Goal: Task Accomplishment & Management: Complete application form

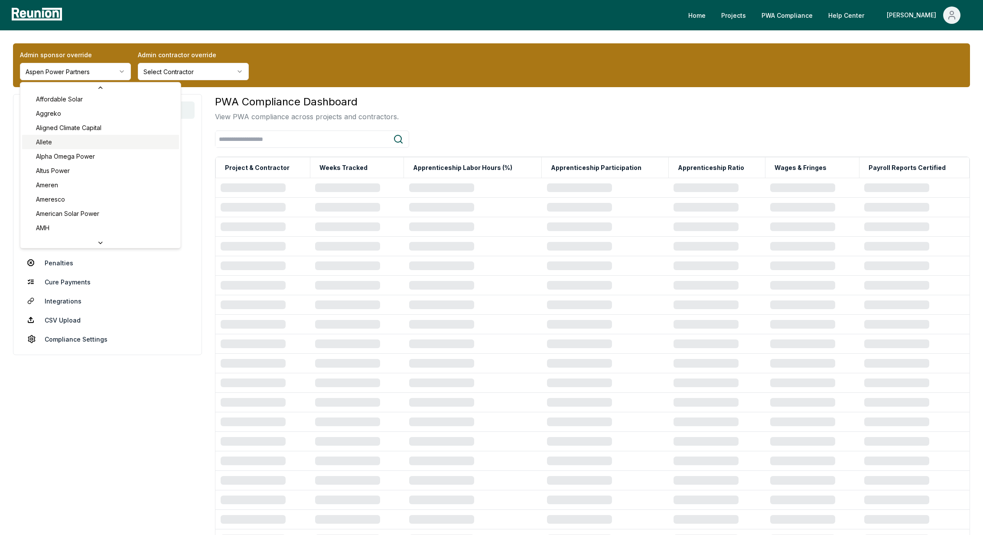
scroll to position [78, 0]
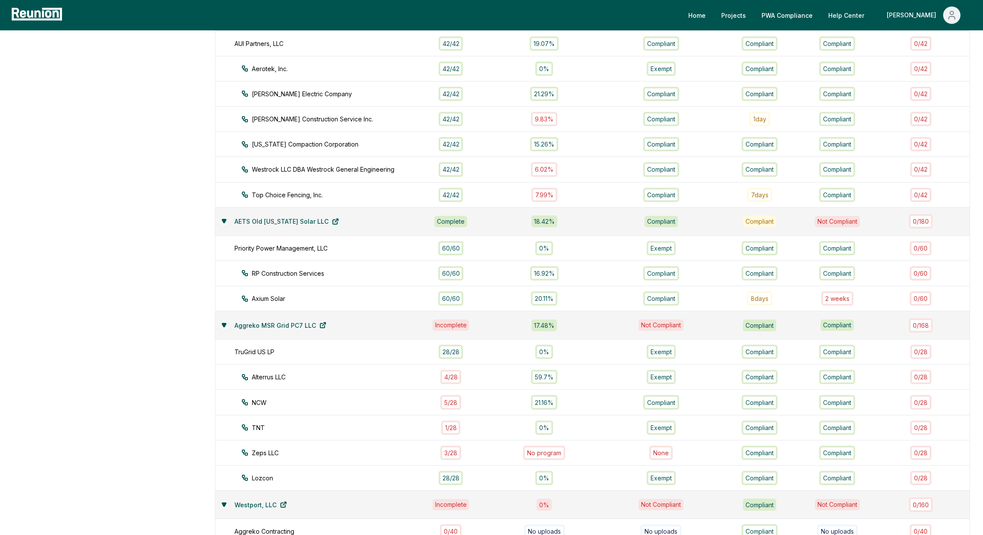
scroll to position [493, 0]
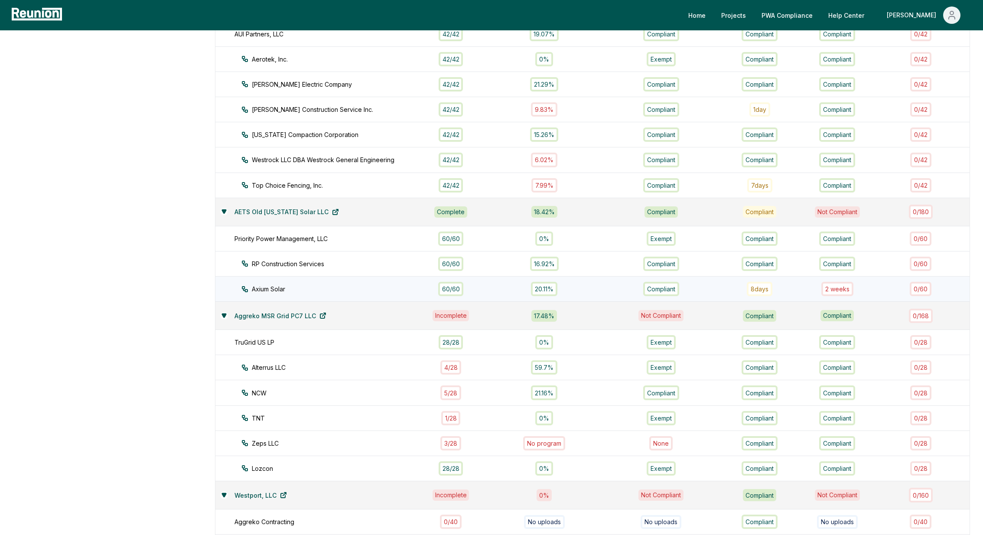
click at [458, 283] on div "60 / 60" at bounding box center [451, 289] width 26 height 14
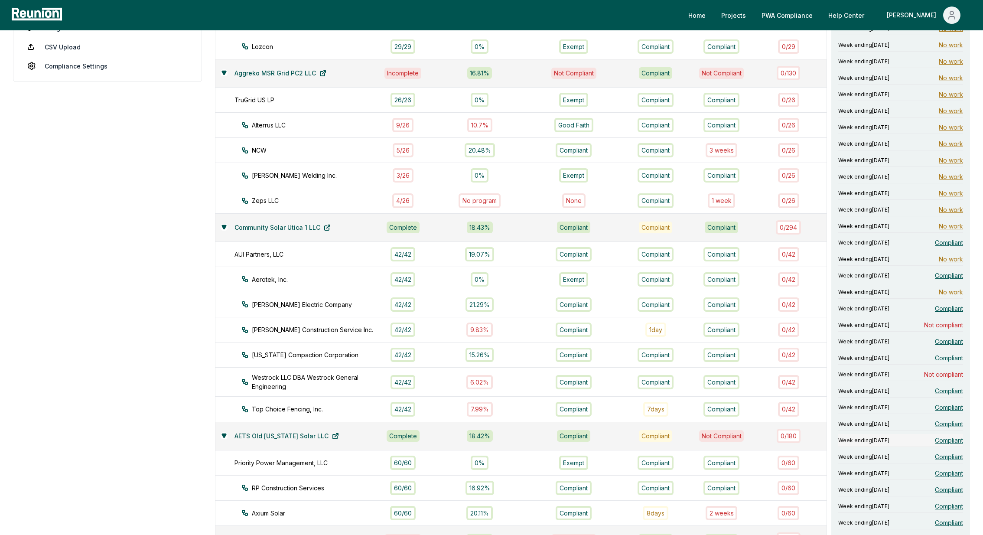
scroll to position [275, 0]
click at [945, 236] on span "Compliant" at bounding box center [949, 240] width 28 height 9
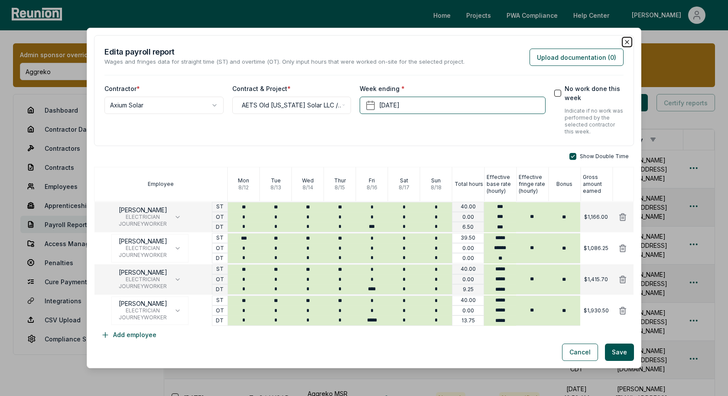
click at [628, 43] on icon "button" at bounding box center [626, 41] width 3 height 3
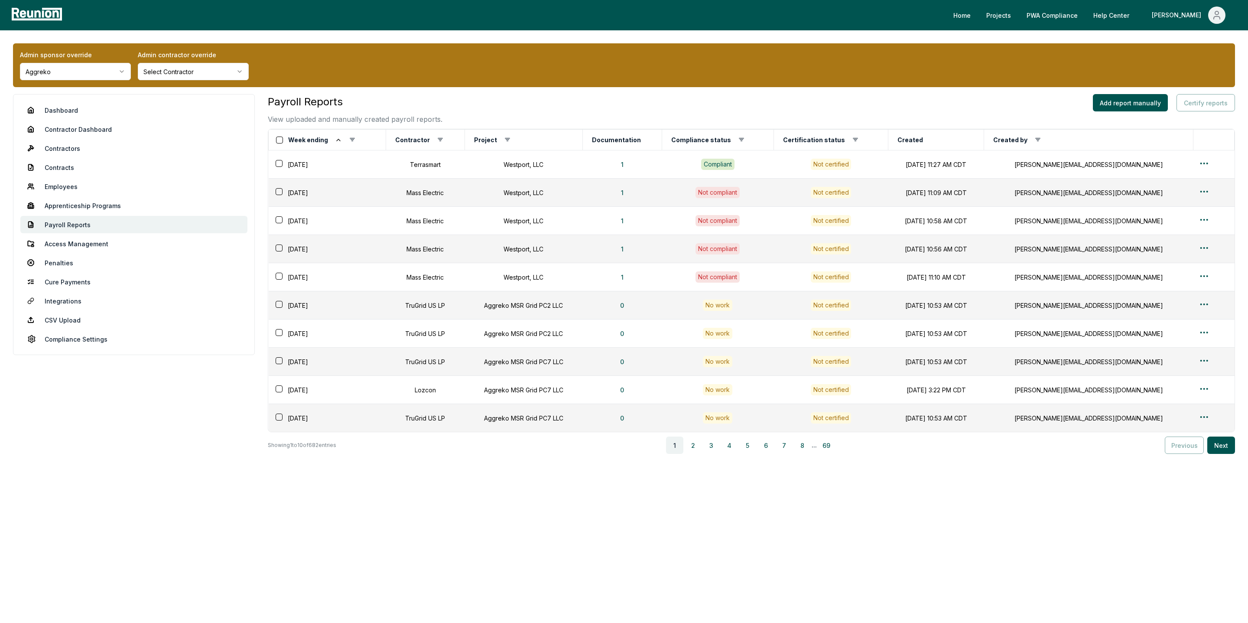
click at [68, 73] on html "Please visit us on your desktop We're working on making our marketplace mobile-…" at bounding box center [624, 311] width 1248 height 623
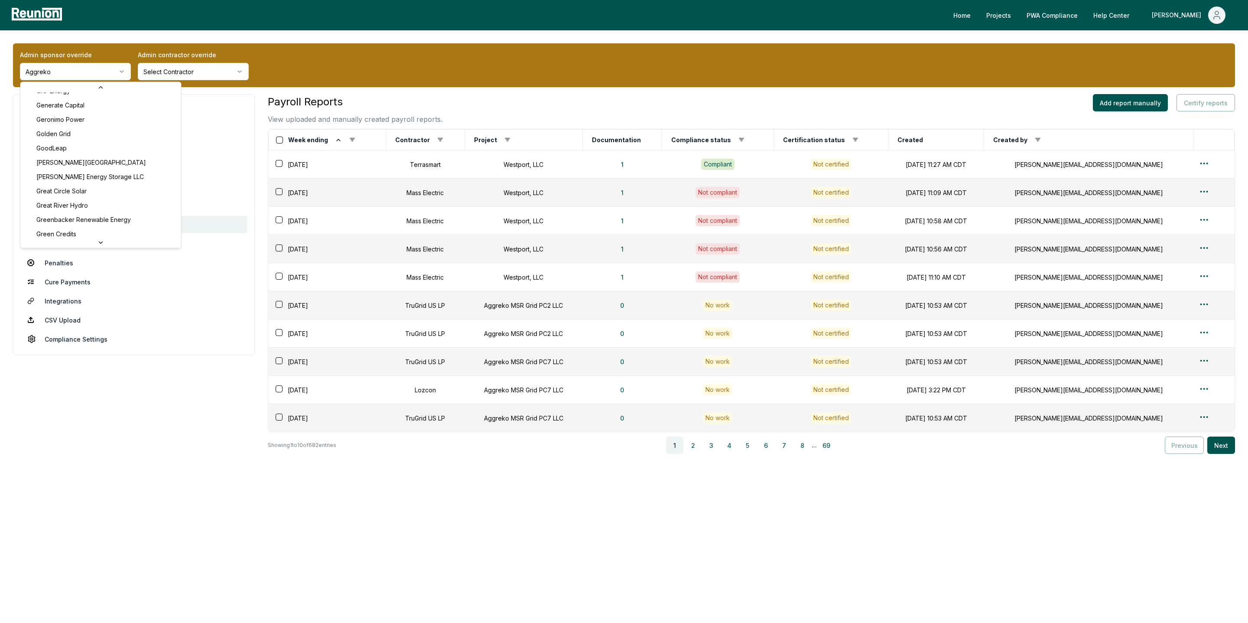
scroll to position [1615, 0]
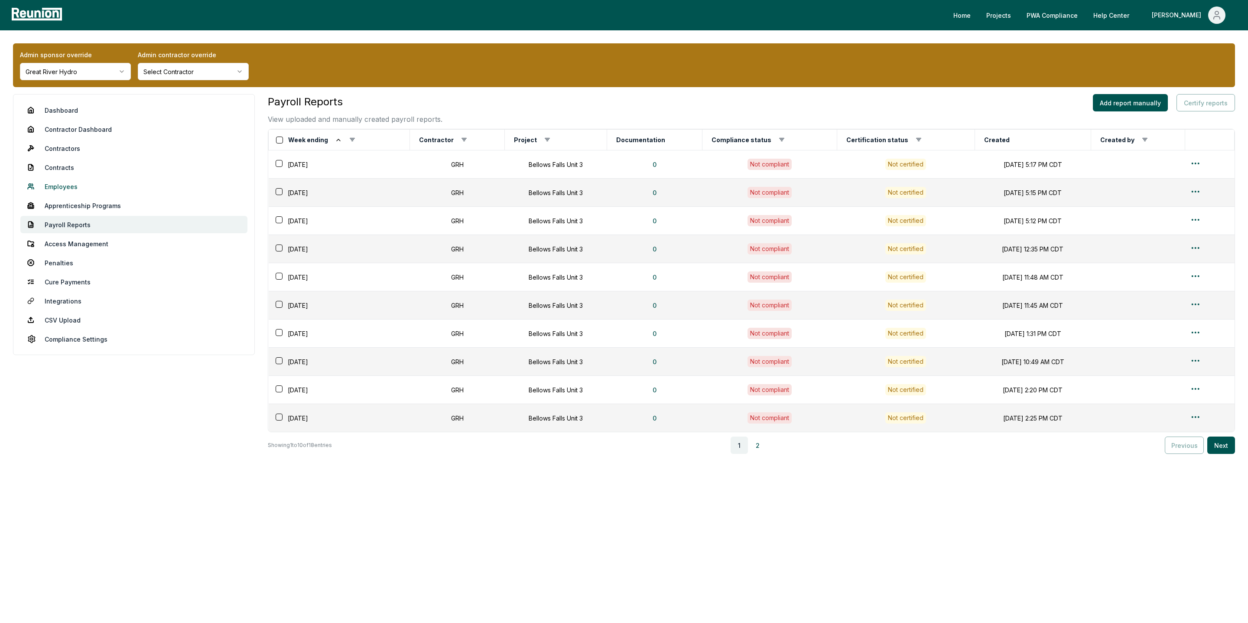
click at [67, 192] on link "Employees" at bounding box center [133, 186] width 227 height 17
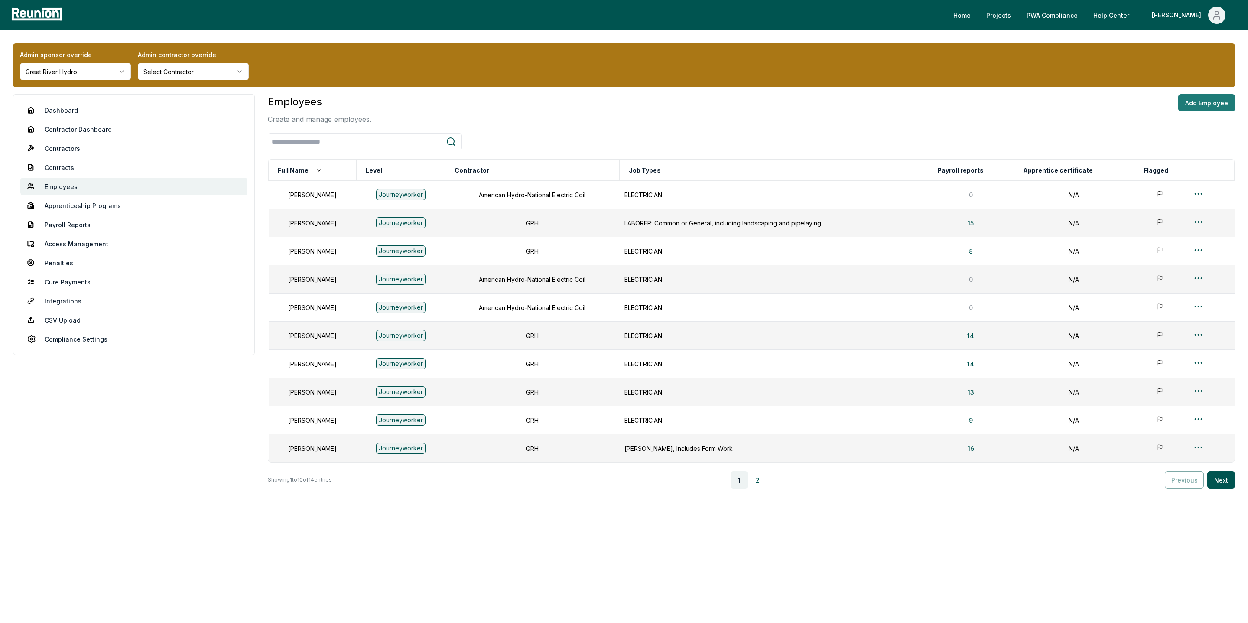
click at [1195, 101] on button "Add Employee" at bounding box center [1207, 102] width 57 height 17
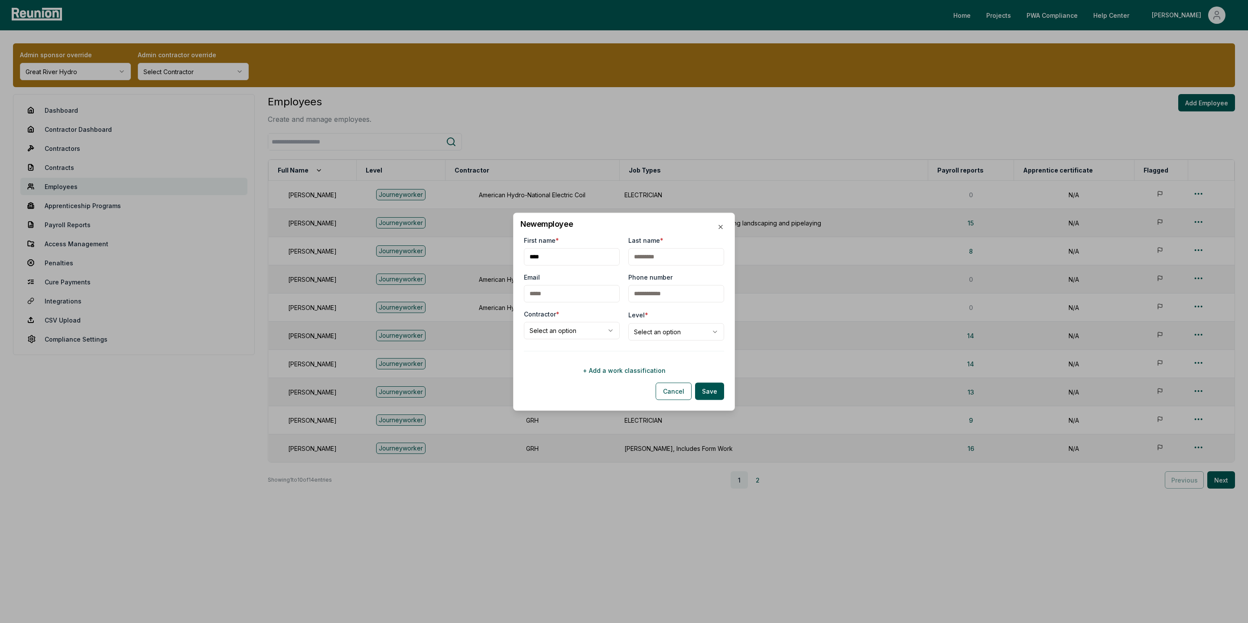
type input "****"
type input "***"
click at [550, 332] on body "Please visit us on your desktop We're working on making our marketplace mobile-…" at bounding box center [624, 311] width 1248 height 623
select select "**********"
click at [649, 332] on body "Please visit us on your desktop We're working on making our marketplace mobile-…" at bounding box center [624, 311] width 1248 height 623
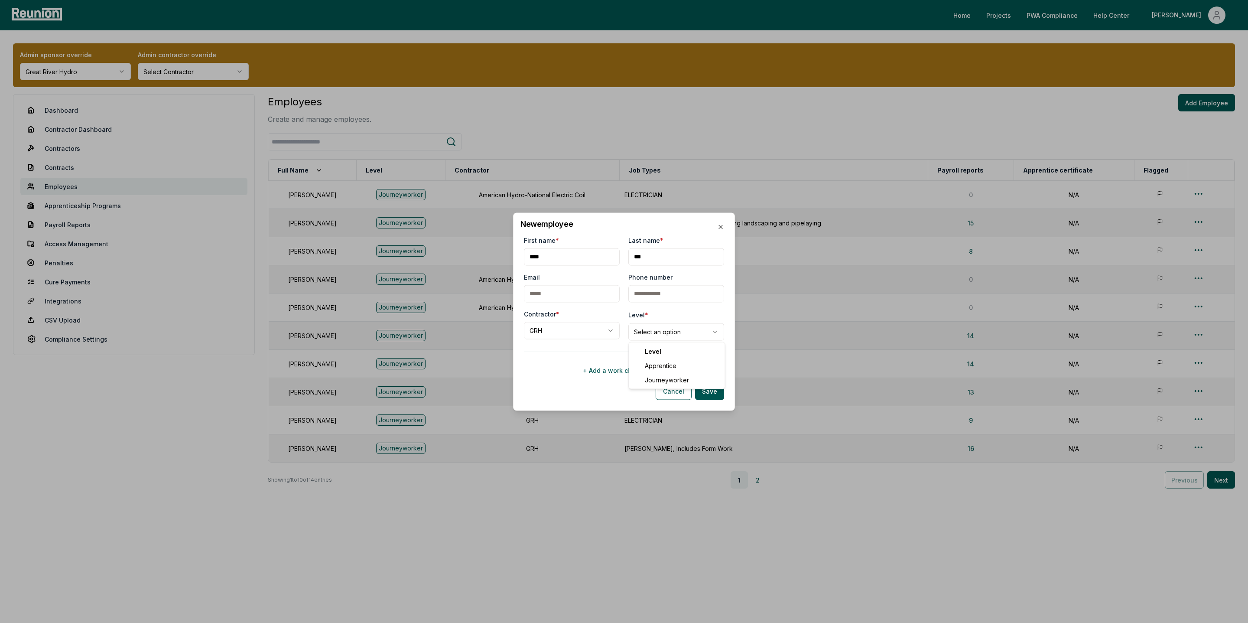
select select "**********"
click at [625, 371] on button "+ Add a work classification" at bounding box center [624, 370] width 200 height 17
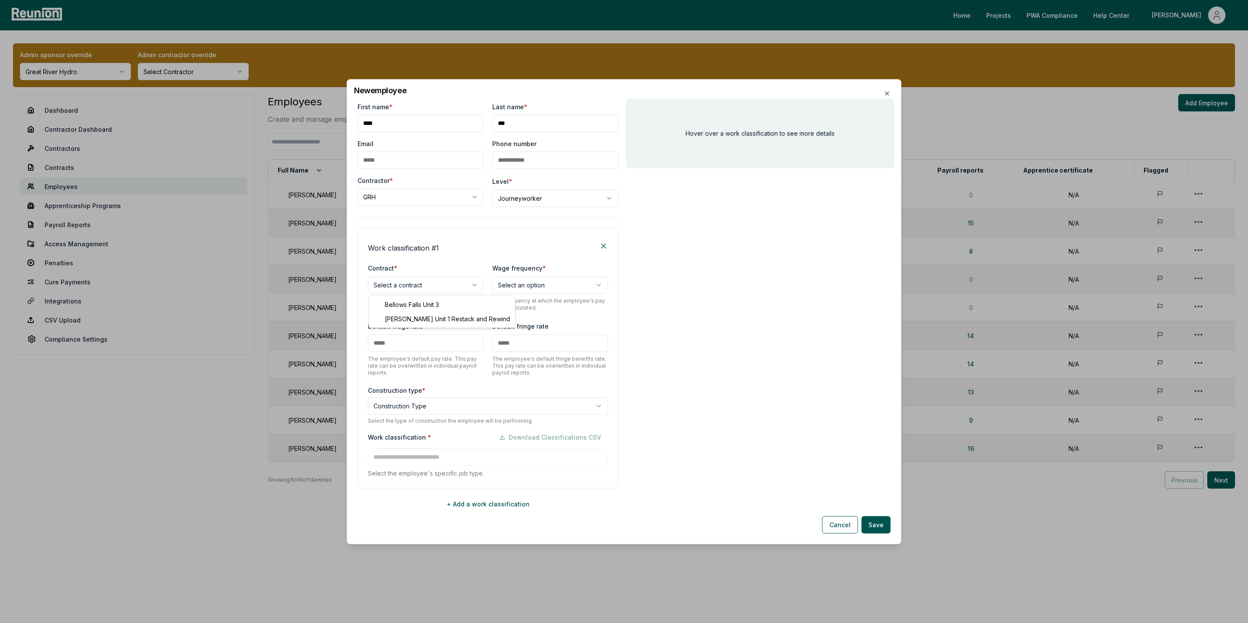
click at [402, 286] on body "Please visit us on your desktop We're working on making our marketplace mobile-…" at bounding box center [624, 311] width 1248 height 623
select select "**********"
click at [541, 283] on body "Please visit us on your desktop We're working on making our marketplace mobile-…" at bounding box center [624, 311] width 1248 height 623
click at [545, 287] on body "Please visit us on your desktop We're working on making our marketplace mobile-…" at bounding box center [624, 311] width 1248 height 623
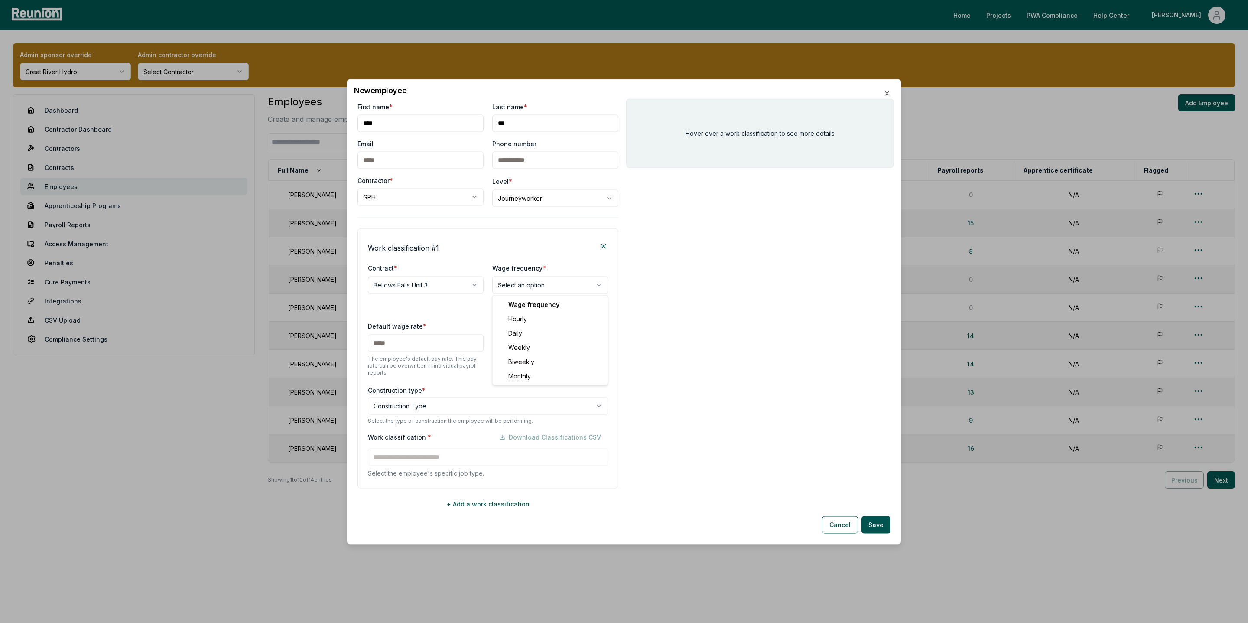
select select "******"
click at [404, 343] on input "text" at bounding box center [426, 342] width 116 height 17
type input "***"
click at [391, 408] on body "Please visit us on your desktop We're working on making our marketplace mobile-…" at bounding box center [624, 311] width 1248 height 623
select select "*****"
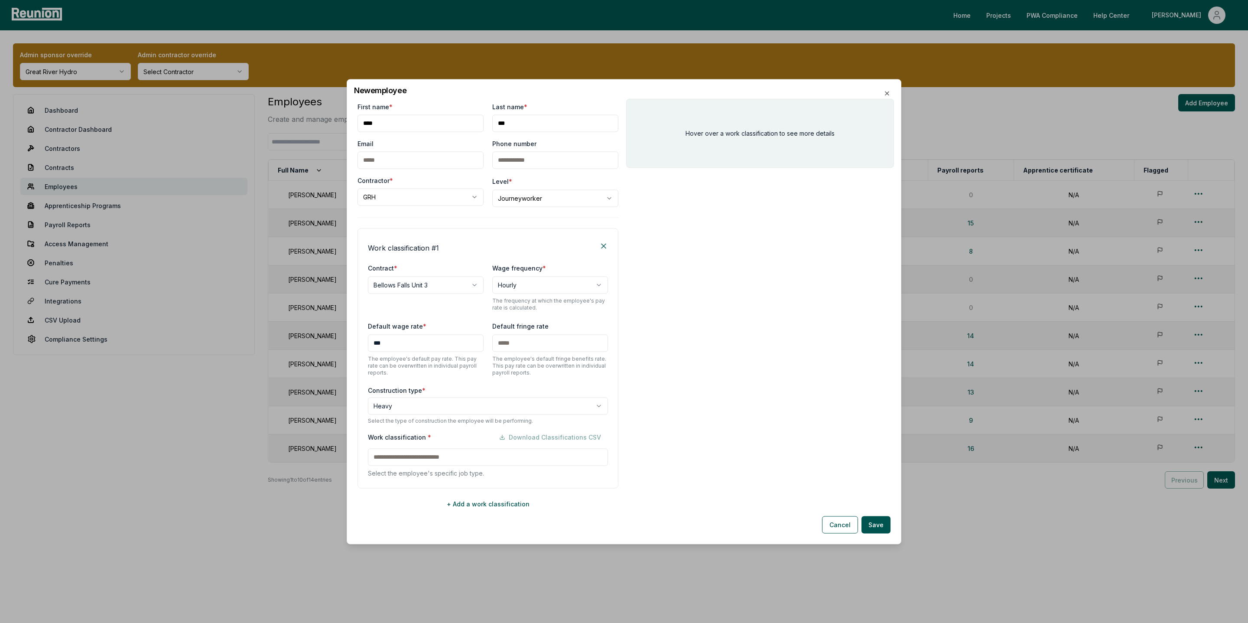
click at [423, 460] on div "Work classification * Download Classifications CSV Select the employee's specif…" at bounding box center [488, 452] width 240 height 49
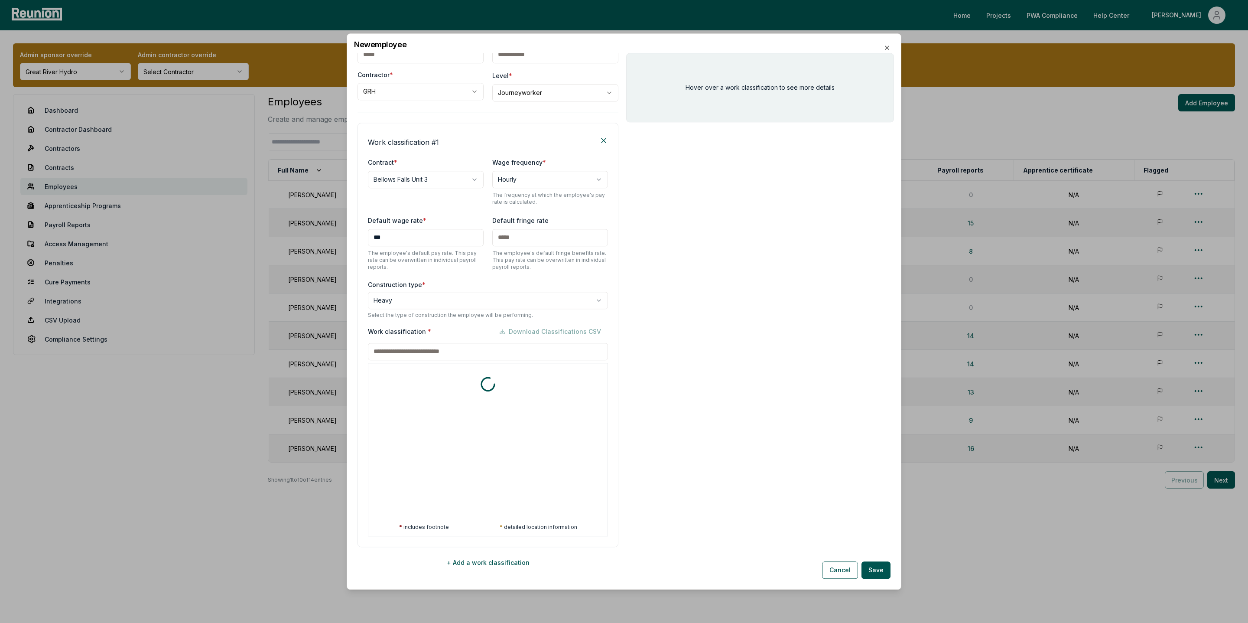
scroll to position [73, 0]
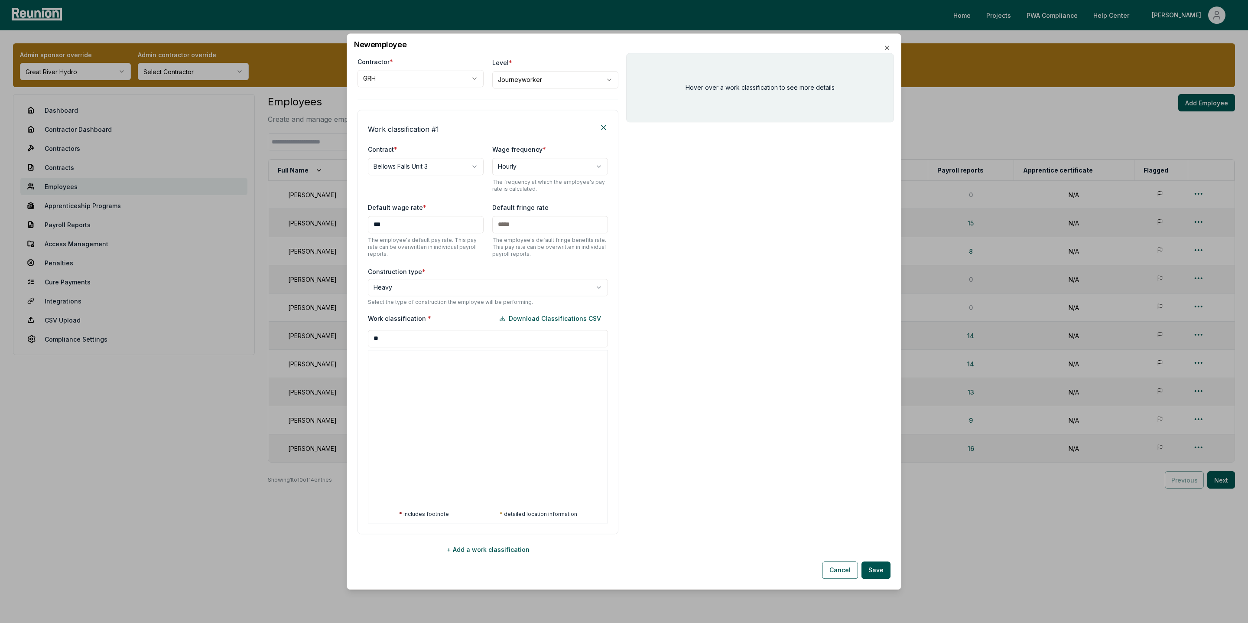
type input "*"
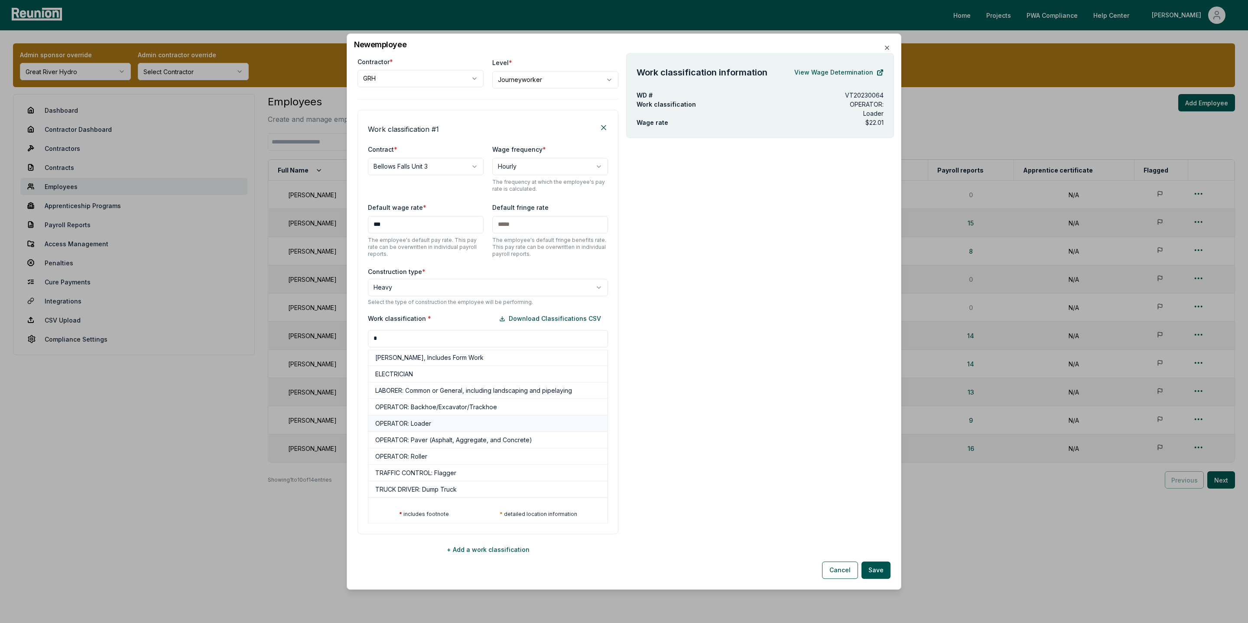
scroll to position [0, 0]
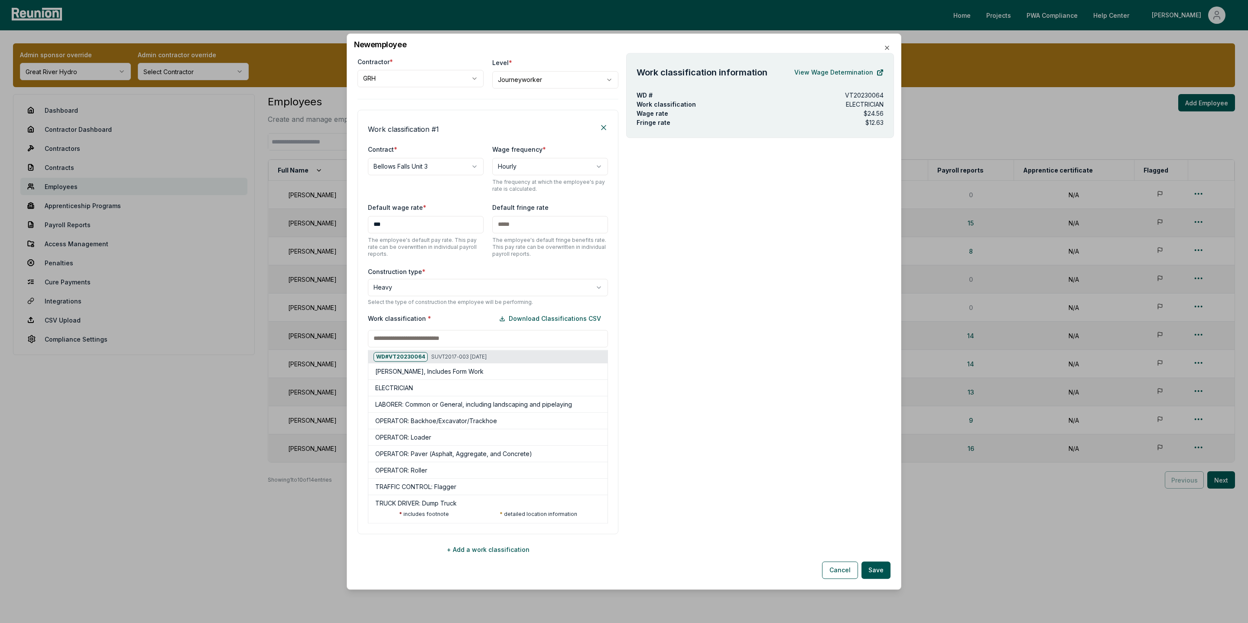
click at [404, 292] on div at bounding box center [368, 339] width 1248 height 623
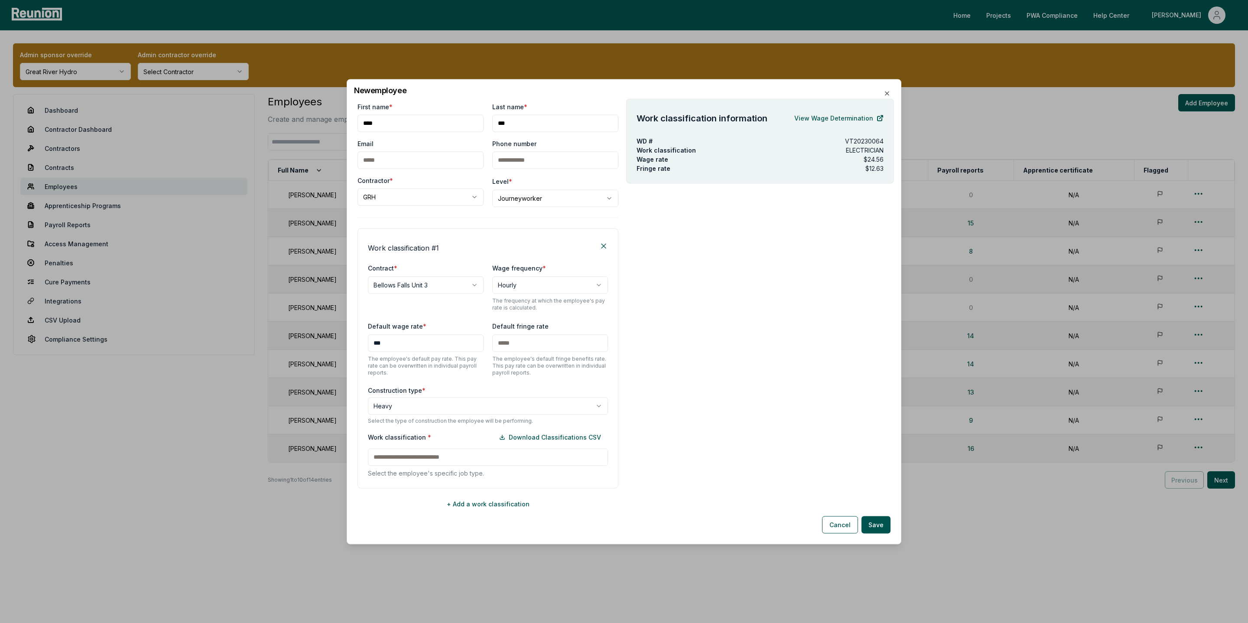
click at [390, 414] on div "**********" at bounding box center [488, 404] width 240 height 39
click at [394, 411] on body "Please visit us on your desktop We're working on making our marketplace mobile-…" at bounding box center [624, 311] width 1248 height 623
select select "********"
click at [400, 456] on div "Work classification * Download Classifications CSV Select the employee's specif…" at bounding box center [488, 452] width 240 height 49
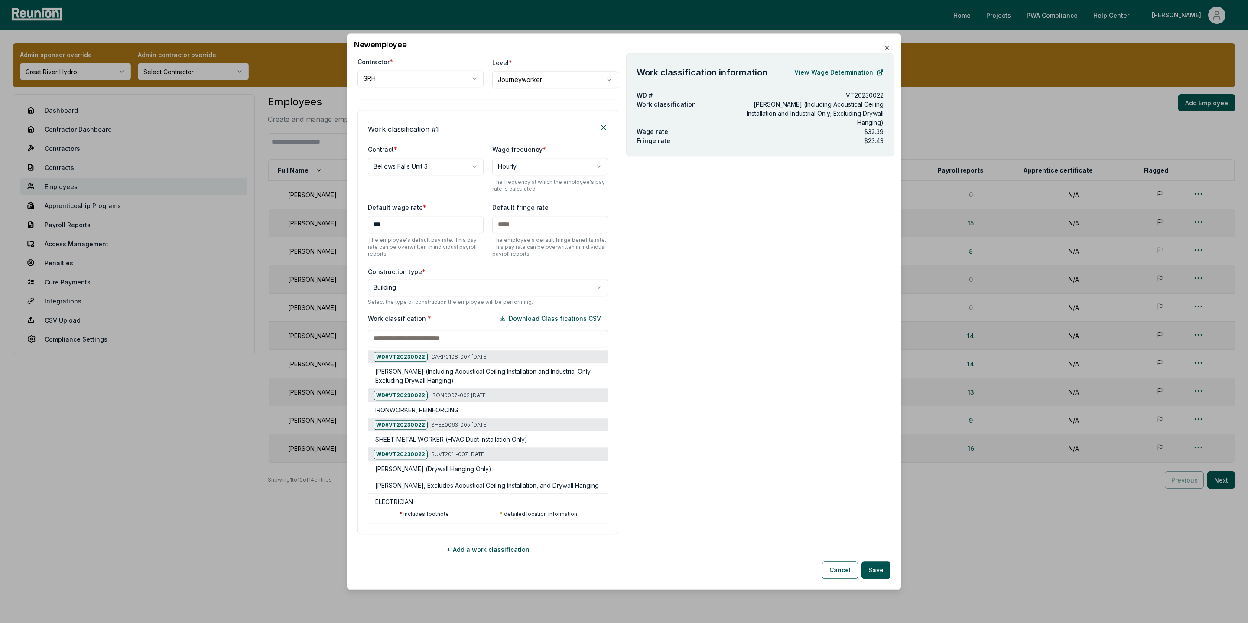
click at [889, 41] on div at bounding box center [368, 339] width 1248 height 623
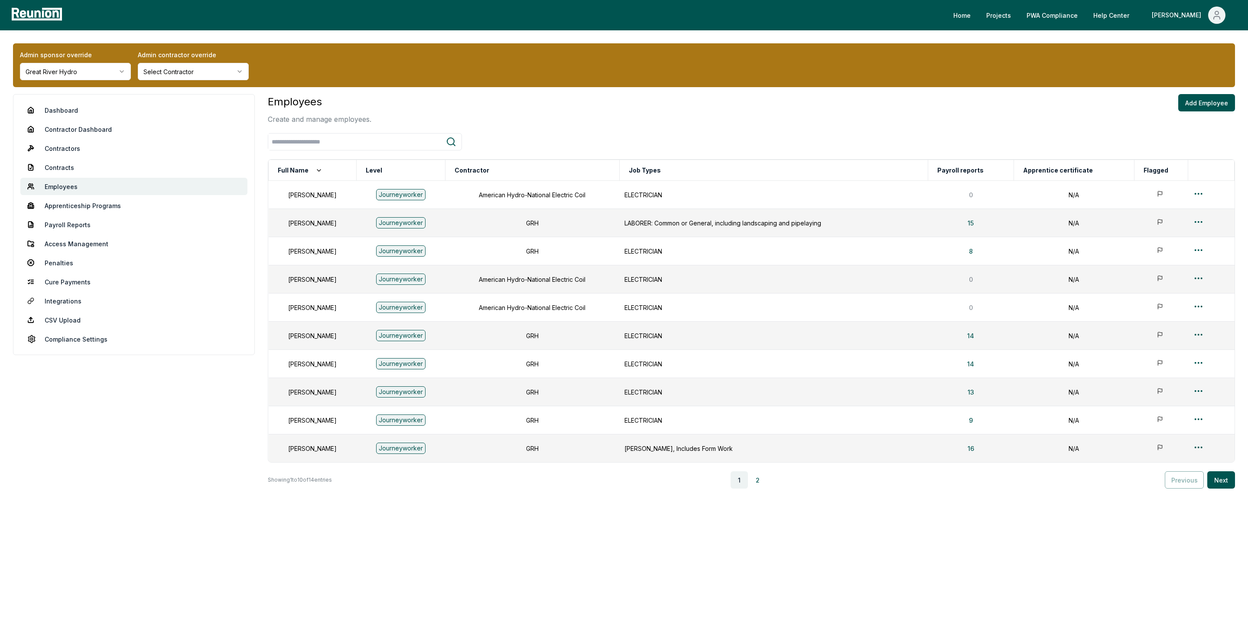
click at [68, 74] on html "Please visit us on your desktop We're working on making our marketplace mobile-…" at bounding box center [624, 311] width 1248 height 623
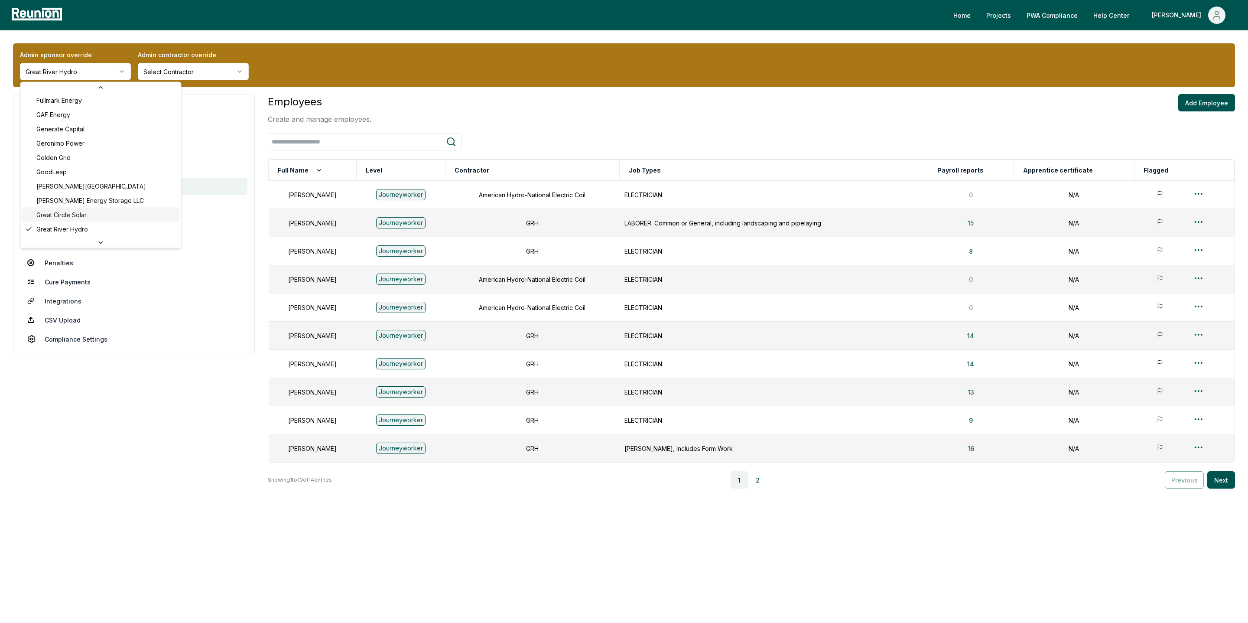
scroll to position [1588, 0]
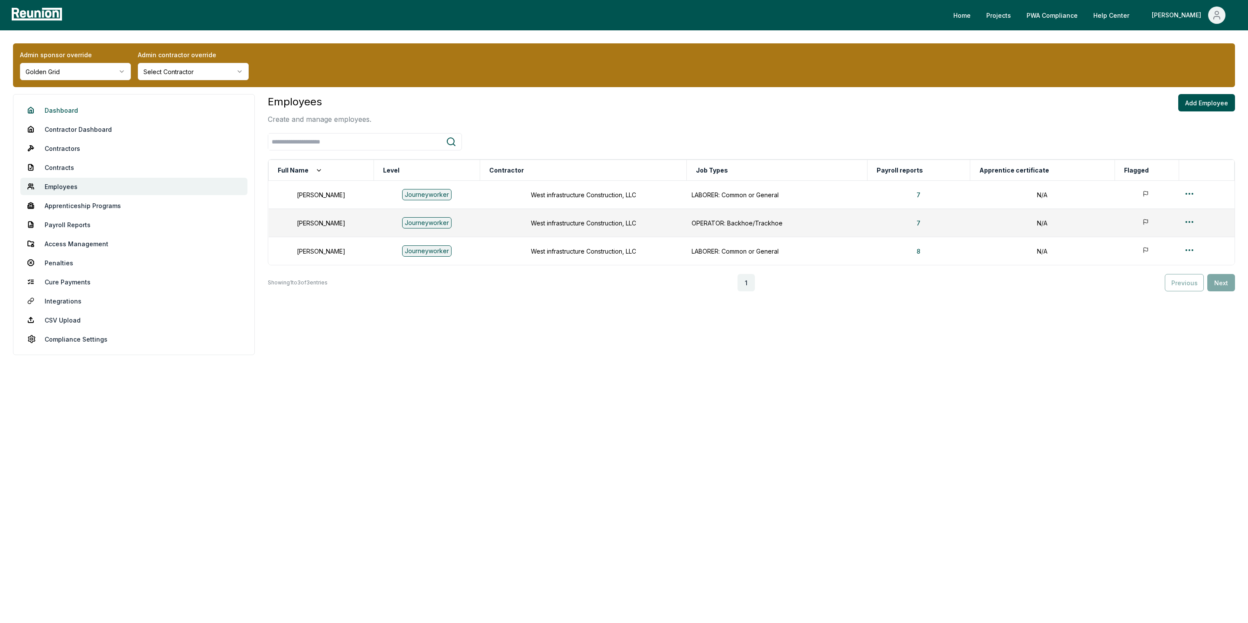
click at [44, 111] on link "Dashboard" at bounding box center [133, 109] width 227 height 17
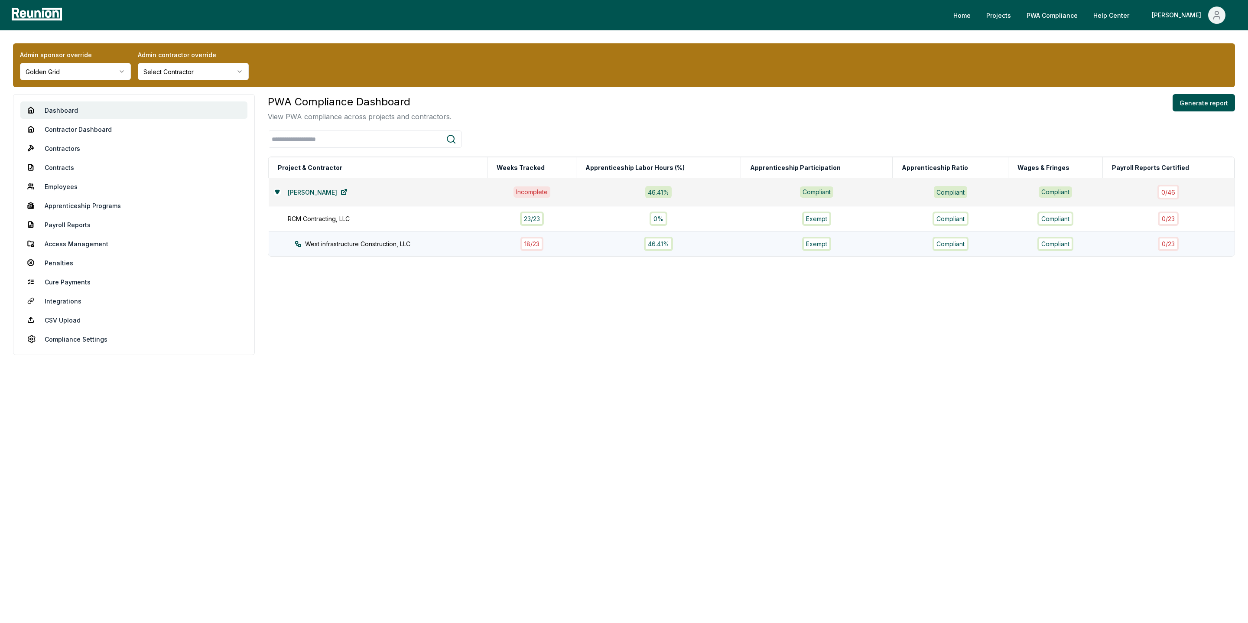
click at [544, 240] on div "18 / 23" at bounding box center [532, 244] width 23 height 14
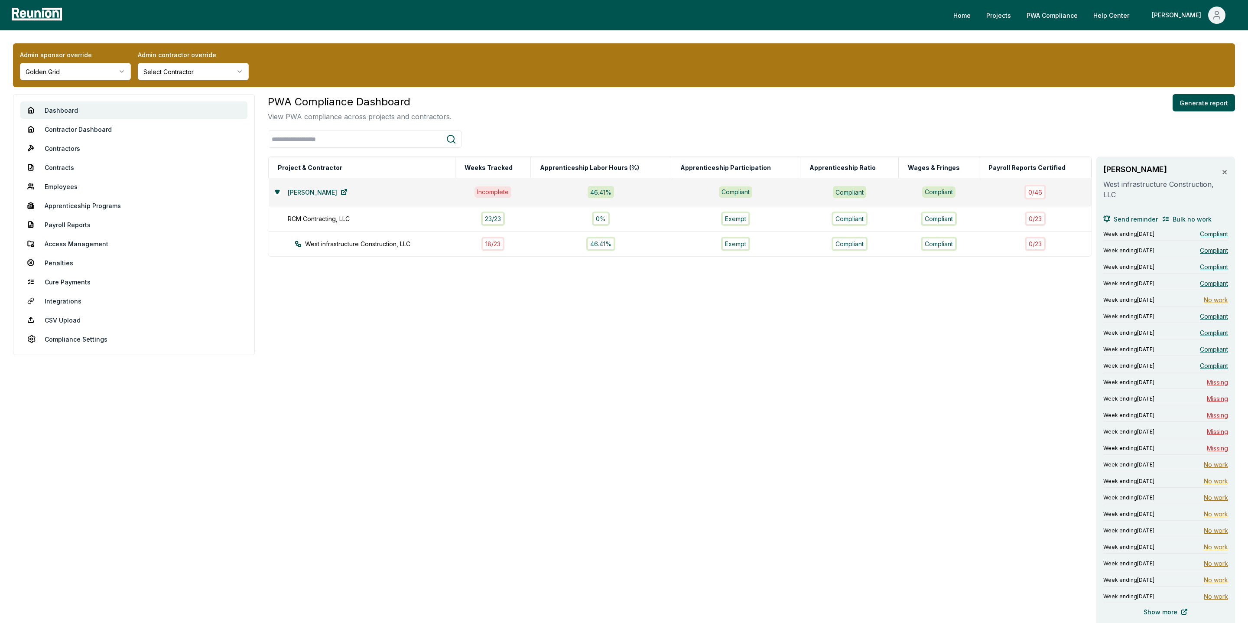
click at [1227, 170] on icon at bounding box center [1224, 172] width 7 height 7
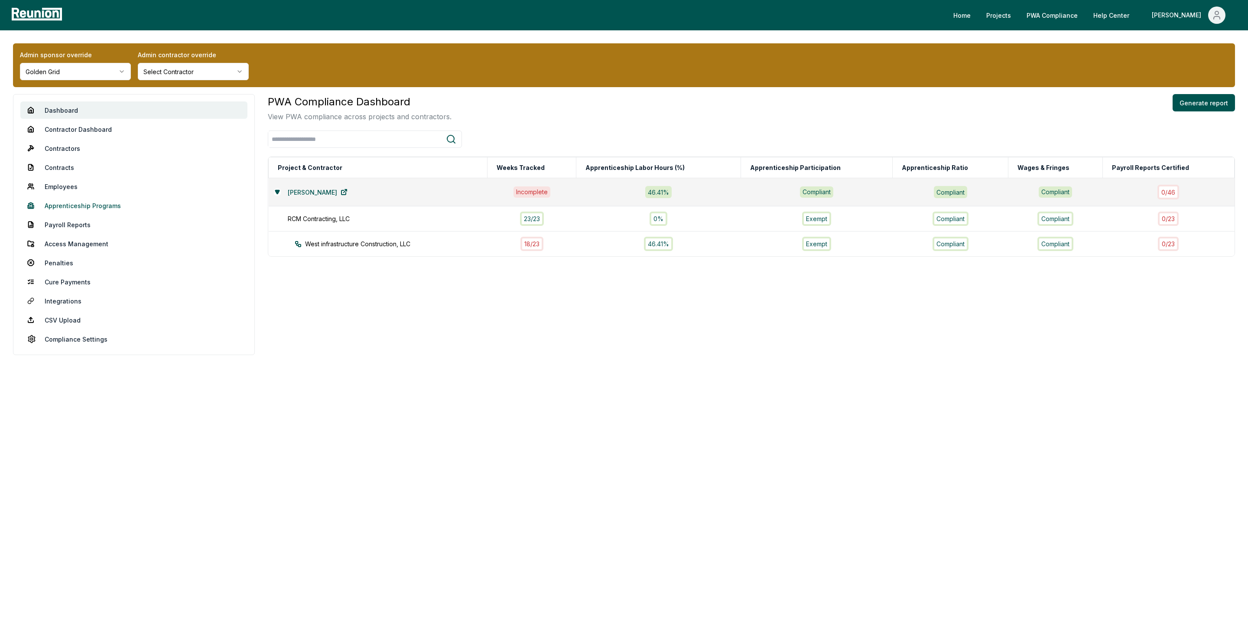
click at [56, 198] on link "Apprenticeship Programs" at bounding box center [133, 205] width 227 height 17
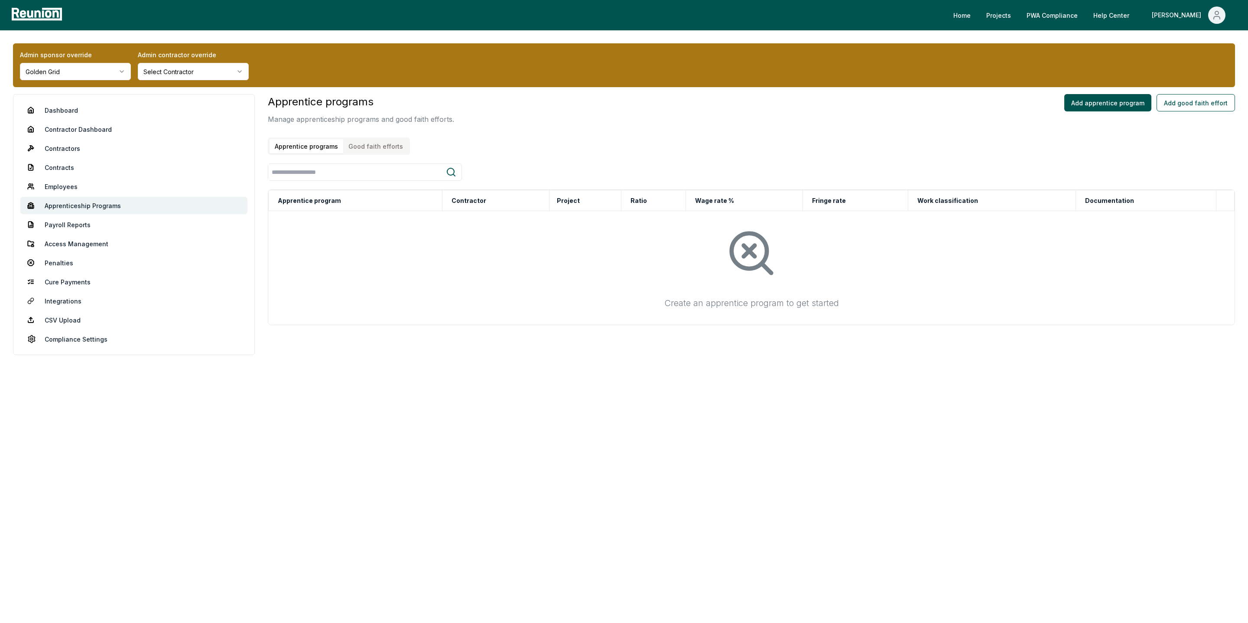
click at [375, 145] on button "Good faith efforts" at bounding box center [375, 146] width 65 height 14
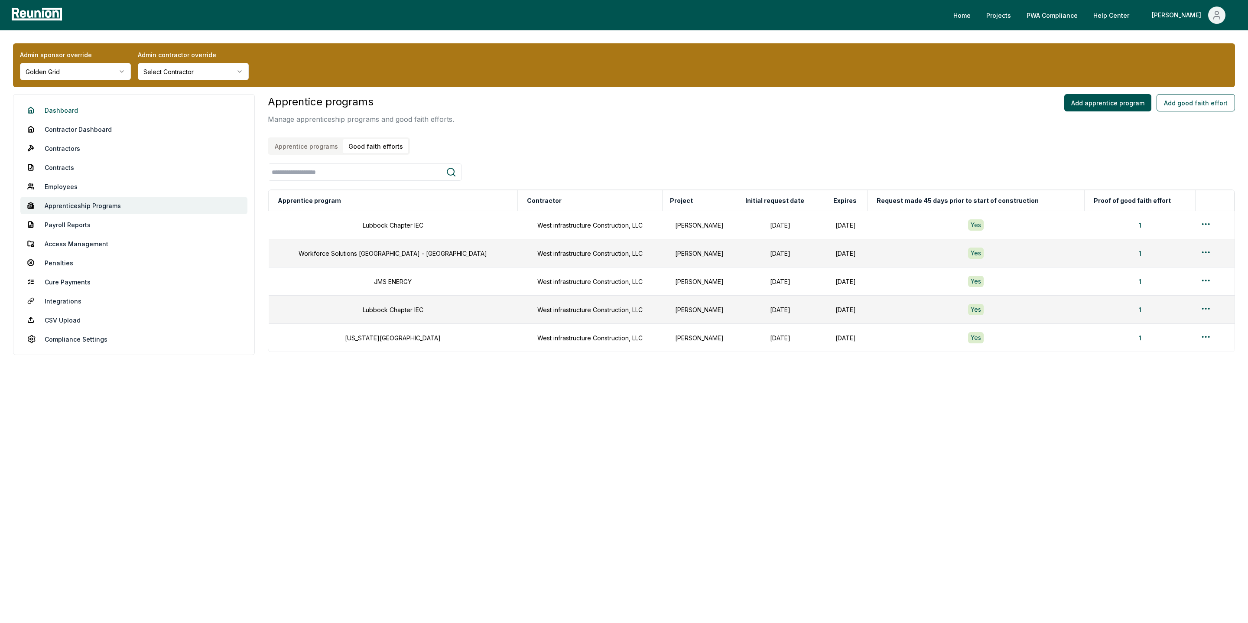
click at [62, 106] on link "Dashboard" at bounding box center [133, 109] width 227 height 17
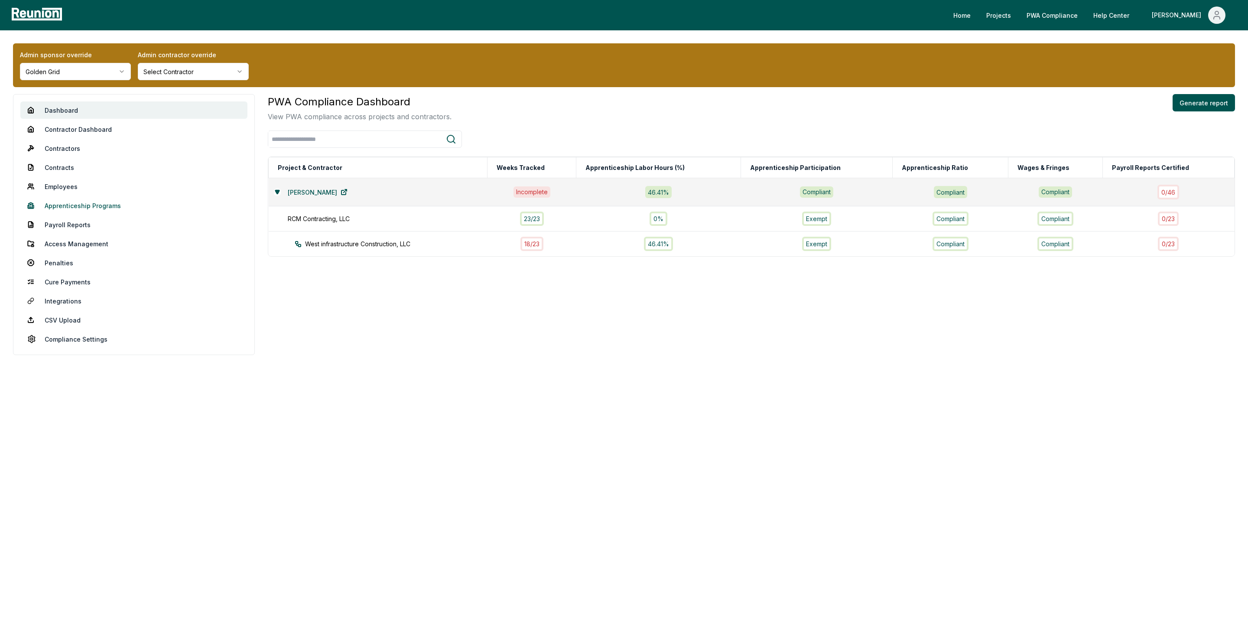
click at [76, 210] on link "Apprenticeship Programs" at bounding box center [133, 205] width 227 height 17
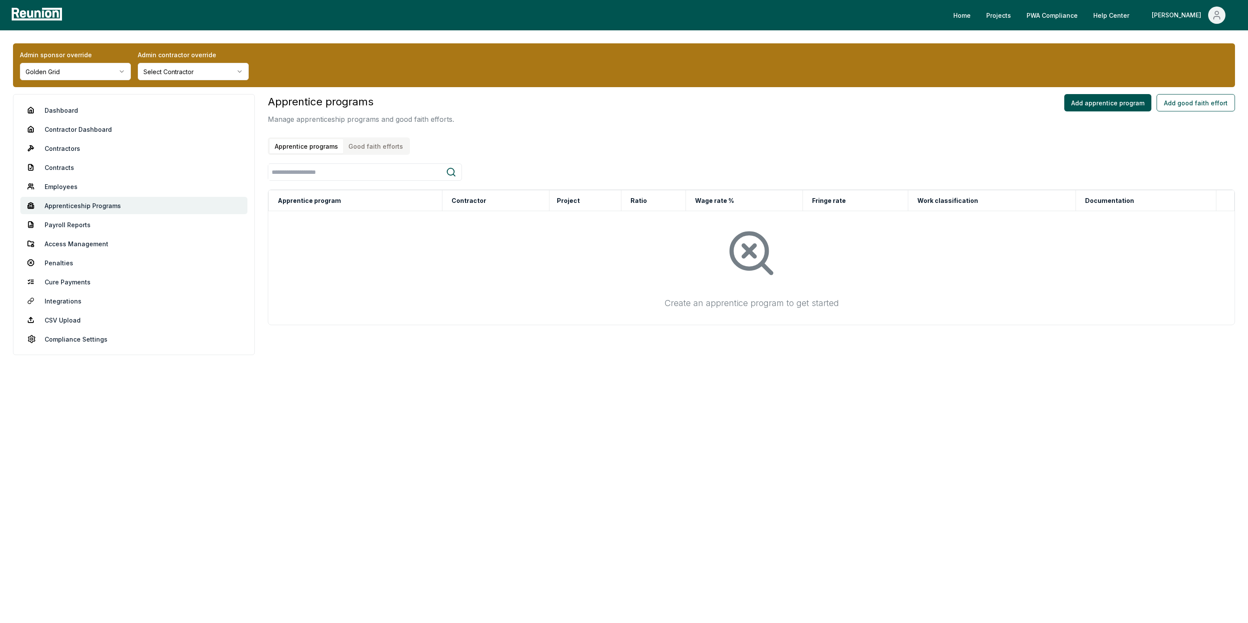
click at [379, 140] on button "Good faith efforts" at bounding box center [375, 146] width 65 height 14
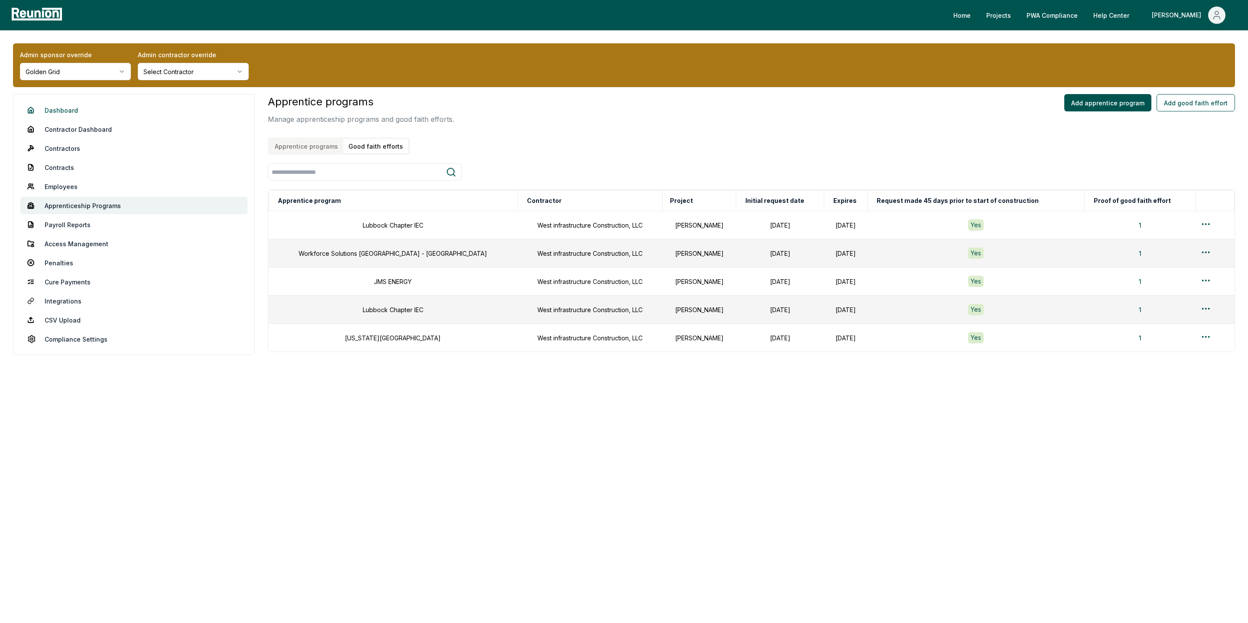
click at [66, 109] on link "Dashboard" at bounding box center [133, 109] width 227 height 17
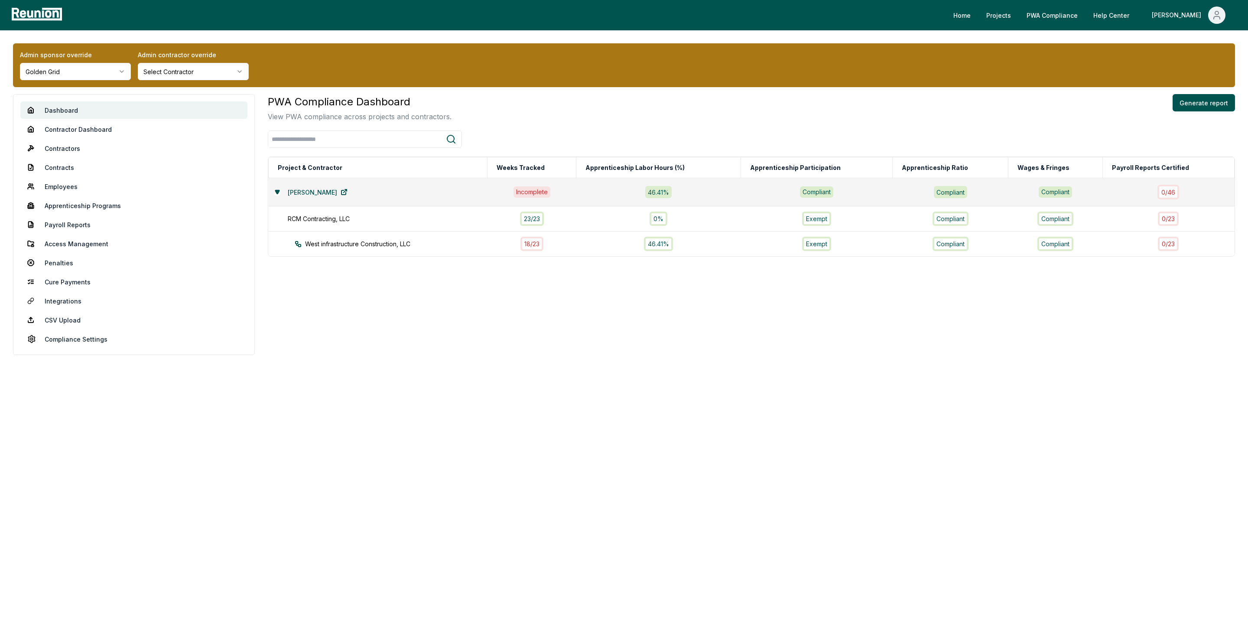
click at [71, 68] on html "Please visit us on your desktop We're working on making our marketplace mobile-…" at bounding box center [624, 311] width 1248 height 623
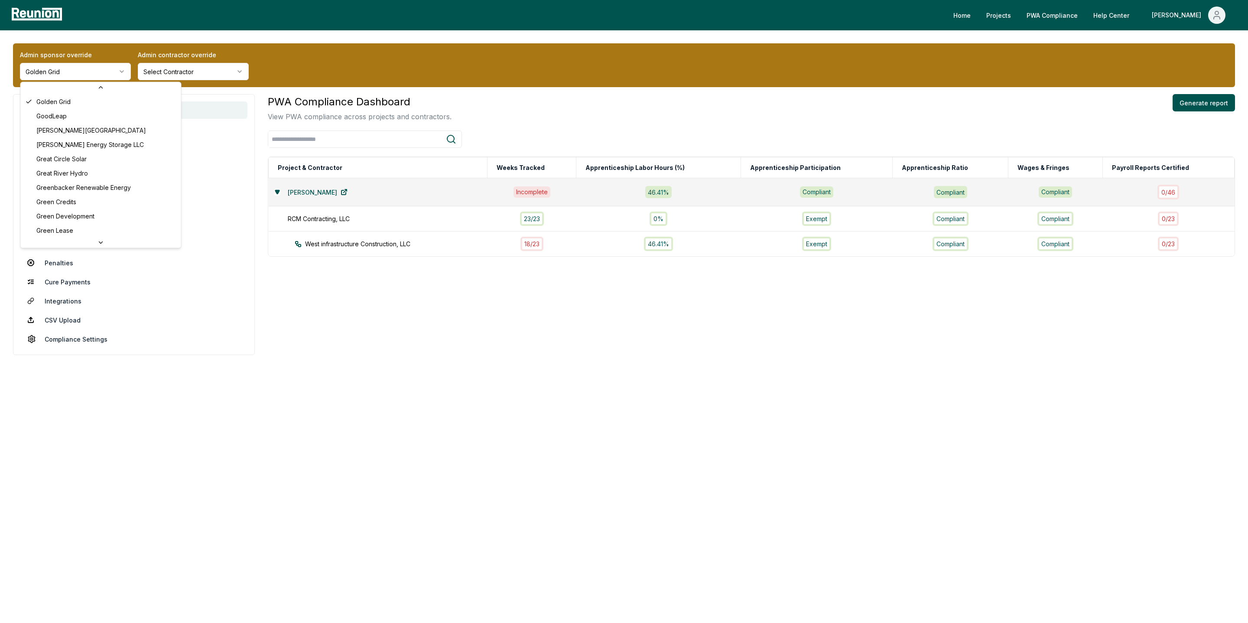
scroll to position [1645, 0]
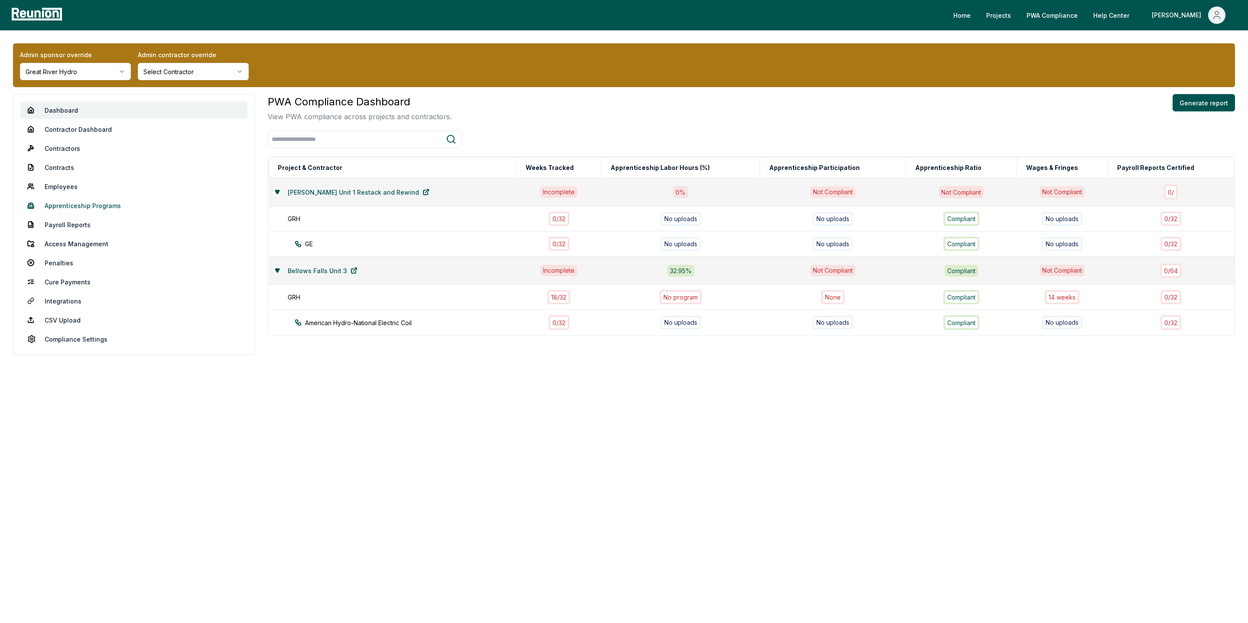
click at [74, 212] on link "Apprenticeship Programs" at bounding box center [133, 205] width 227 height 17
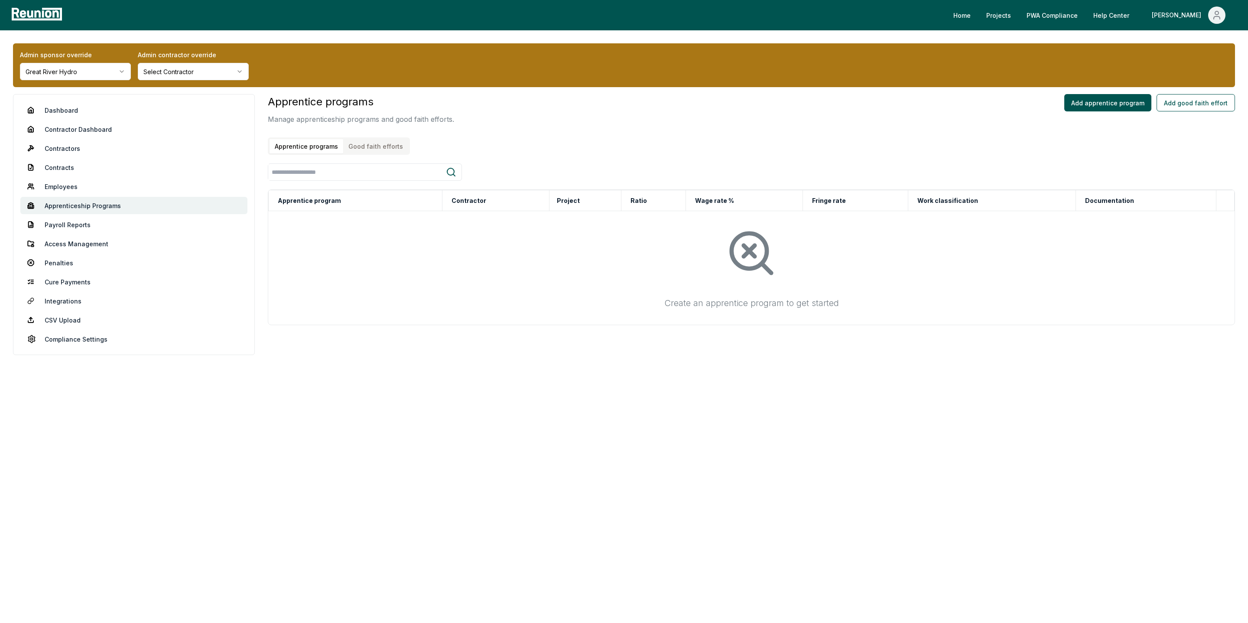
click at [368, 141] on button "Good faith efforts" at bounding box center [375, 146] width 65 height 14
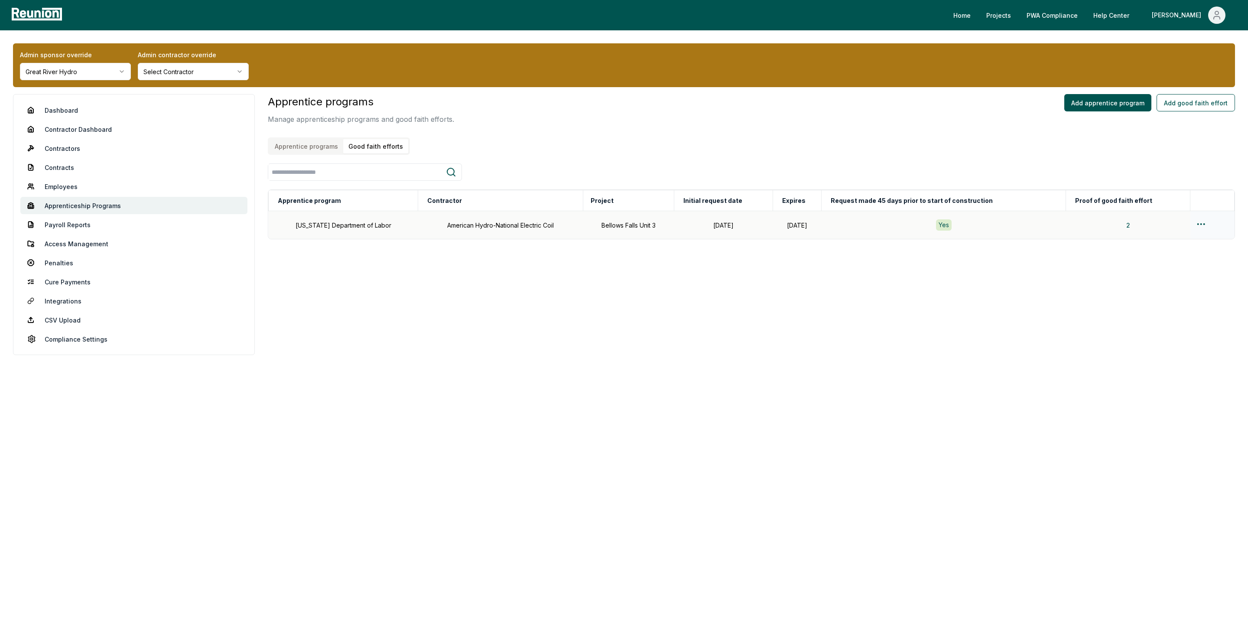
click at [1192, 220] on td at bounding box center [1213, 225] width 44 height 28
click at [1206, 221] on html "Please visit us on your desktop We're working on making our marketplace mobile-…" at bounding box center [624, 311] width 1248 height 623
click at [1190, 256] on div "Edit" at bounding box center [1200, 258] width 82 height 14
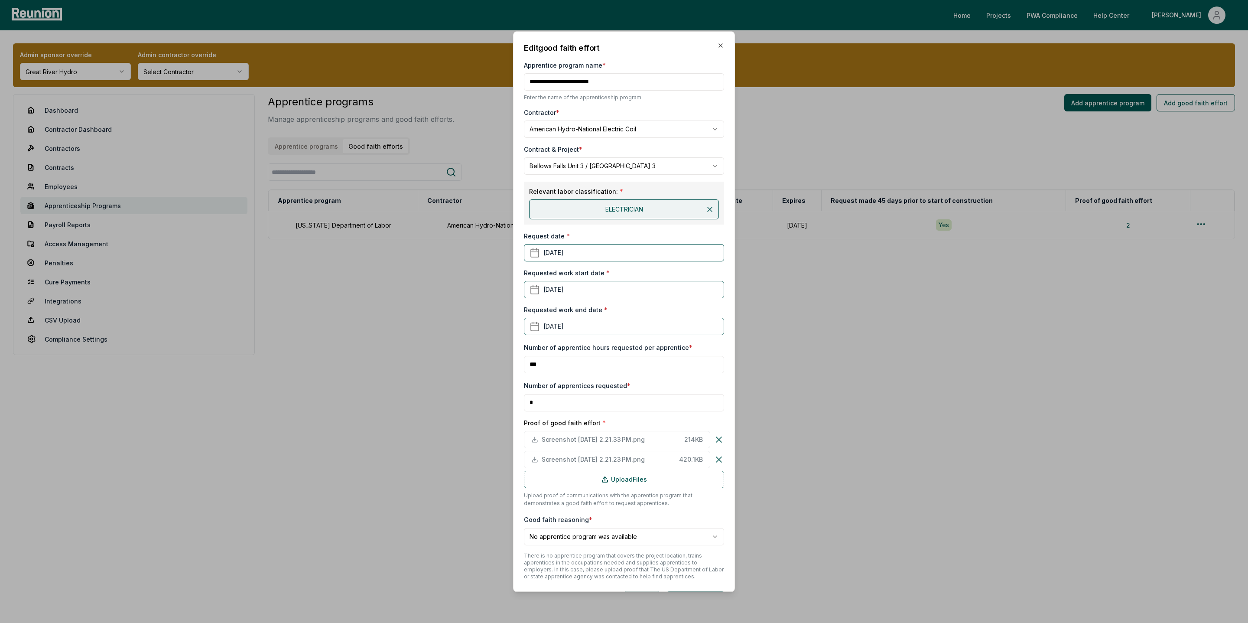
scroll to position [28, 0]
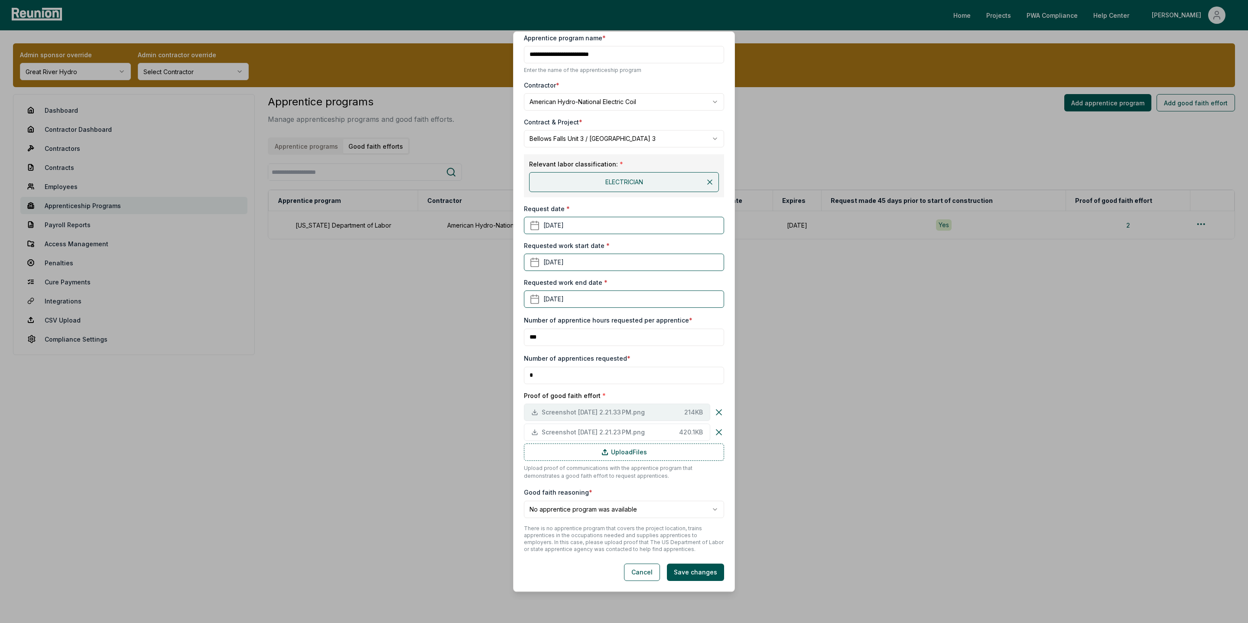
click at [542, 413] on span "Screenshot 2025-08-14 at 2.21.33 PM.png" at bounding box center [611, 411] width 139 height 9
click at [593, 417] on button "Screenshot 2025-08-14 at 2.21.33 PM.png 214 KB" at bounding box center [617, 412] width 186 height 17
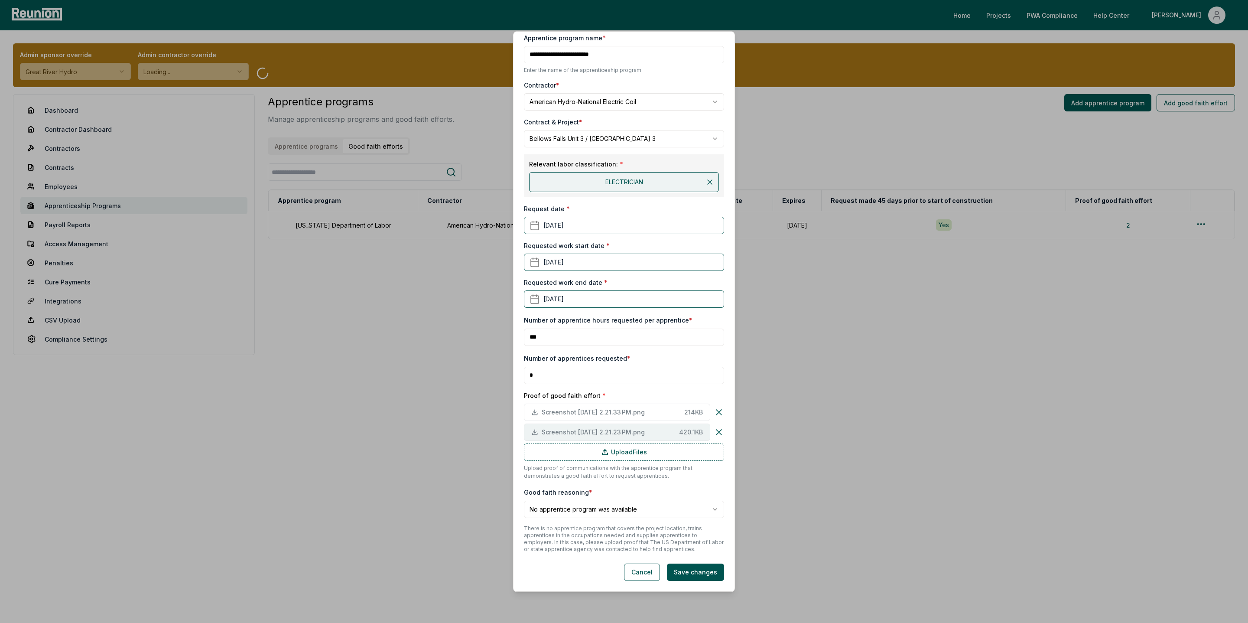
click at [619, 428] on span "Screenshot 2025-08-14 at 2.21.23 PM.png" at bounding box center [609, 431] width 134 height 9
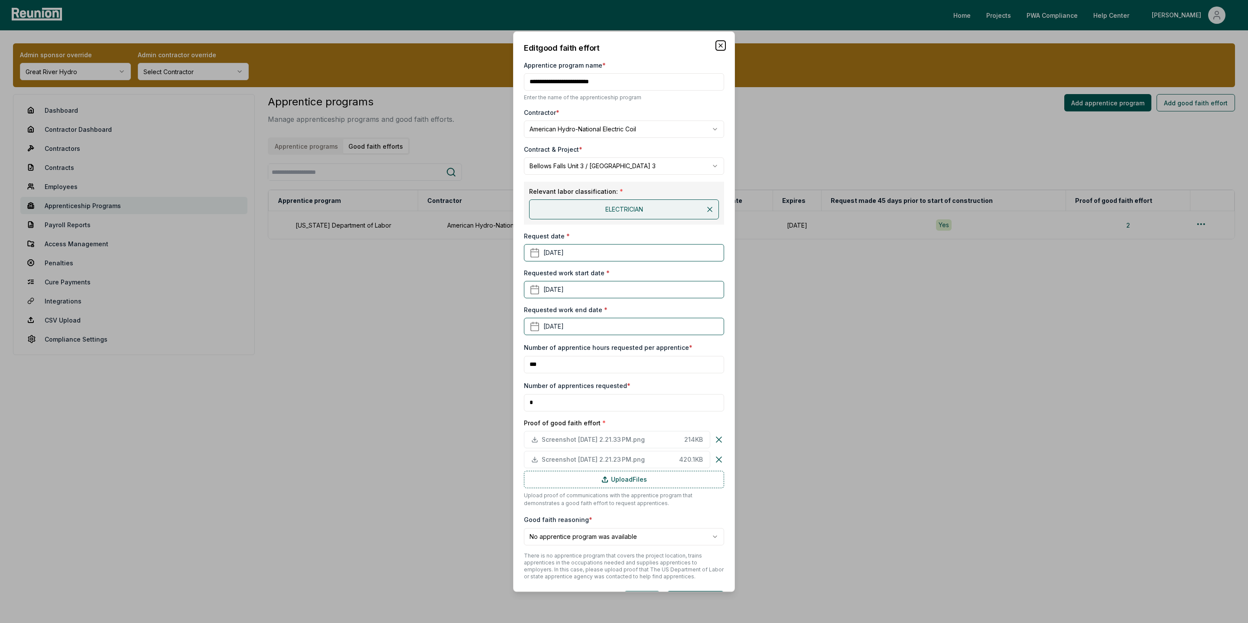
click at [718, 46] on icon "button" at bounding box center [720, 45] width 7 height 7
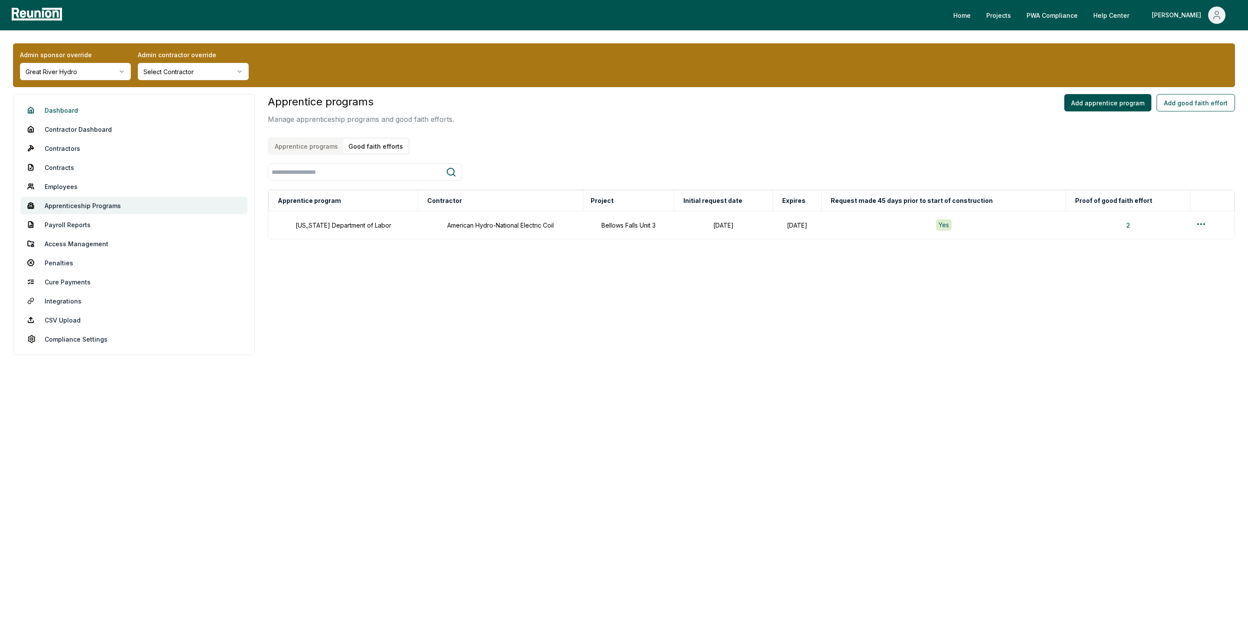
click at [60, 111] on link "Dashboard" at bounding box center [133, 109] width 227 height 17
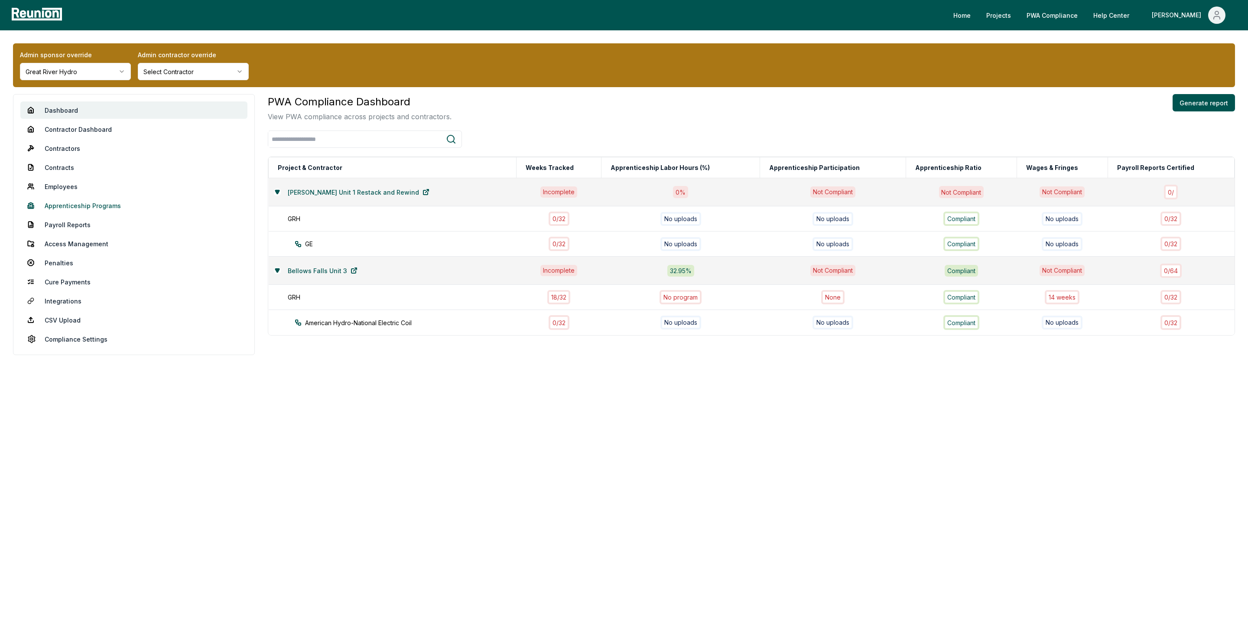
click at [66, 199] on link "Apprenticeship Programs" at bounding box center [133, 205] width 227 height 17
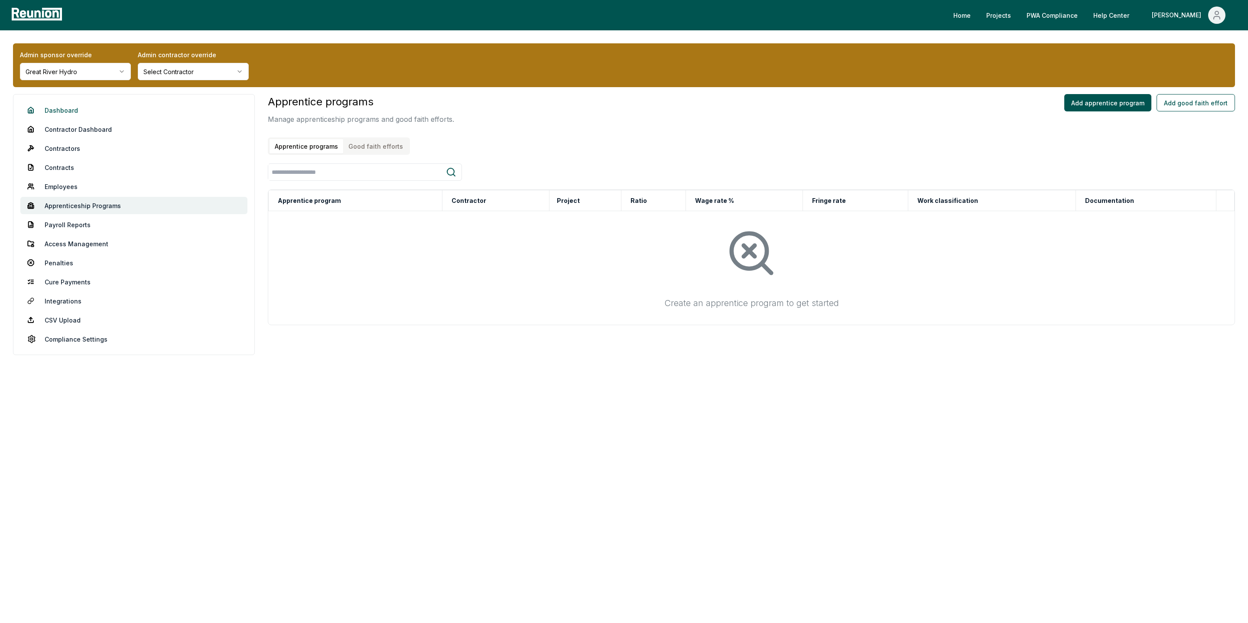
click at [65, 109] on link "Dashboard" at bounding box center [133, 109] width 227 height 17
click at [380, 146] on button "Good faith efforts" at bounding box center [375, 146] width 65 height 14
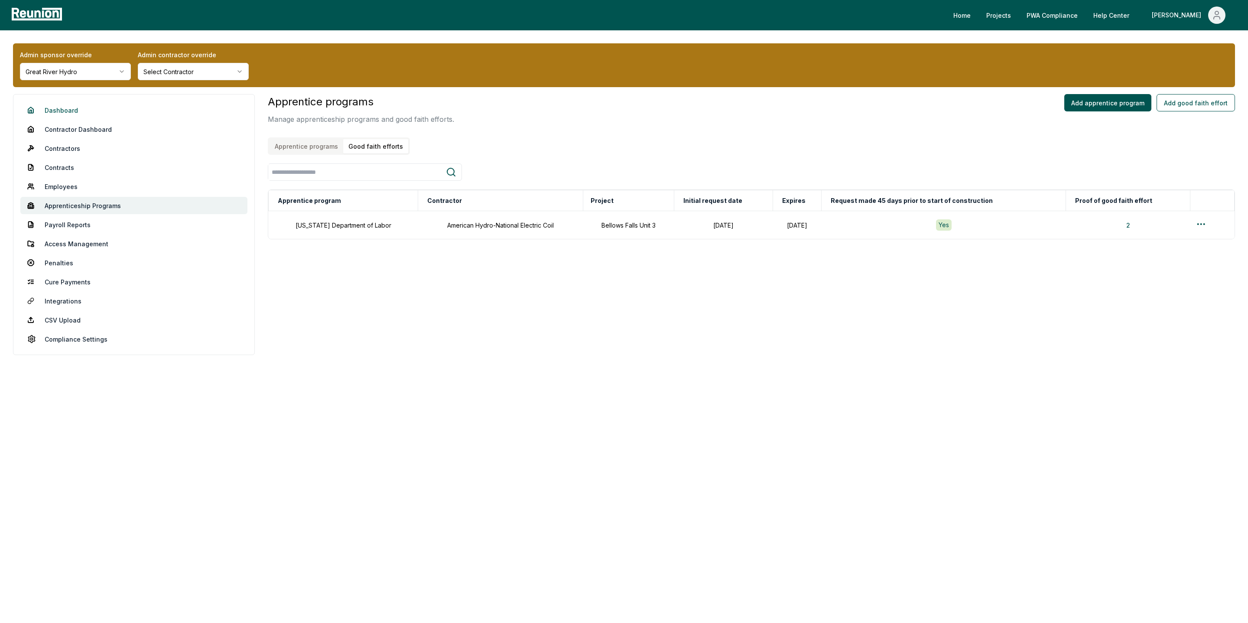
click at [55, 111] on link "Dashboard" at bounding box center [133, 109] width 227 height 17
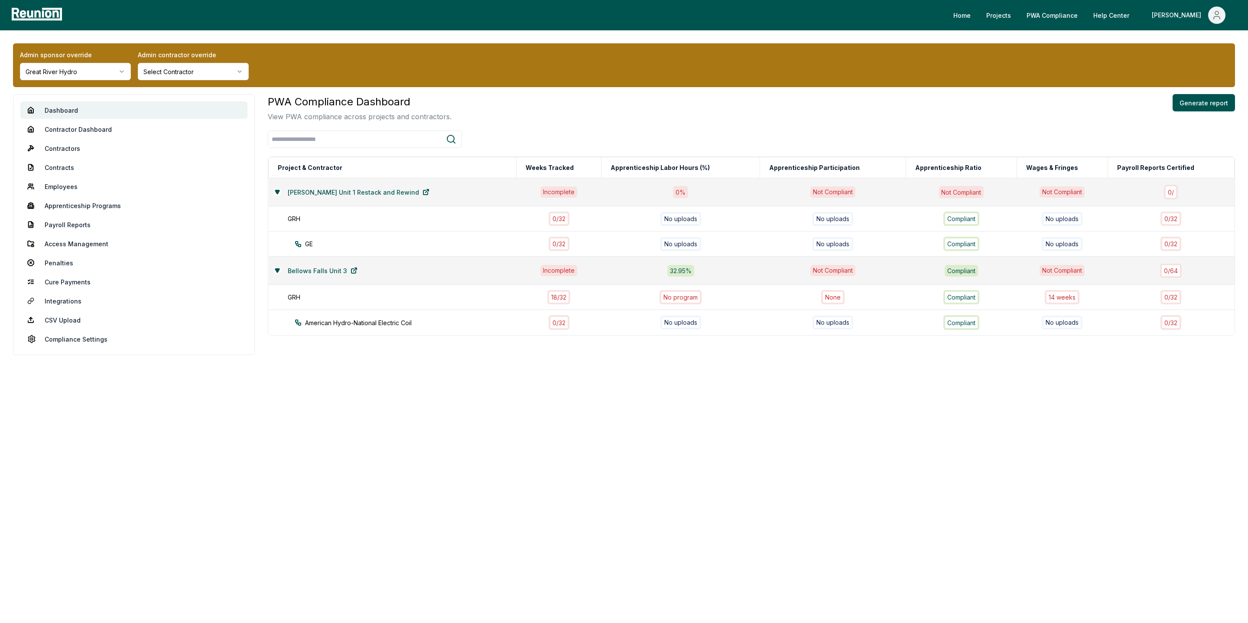
click at [78, 73] on html "Please visit us on your desktop We're working on making our marketplace mobile-…" at bounding box center [624, 311] width 1248 height 623
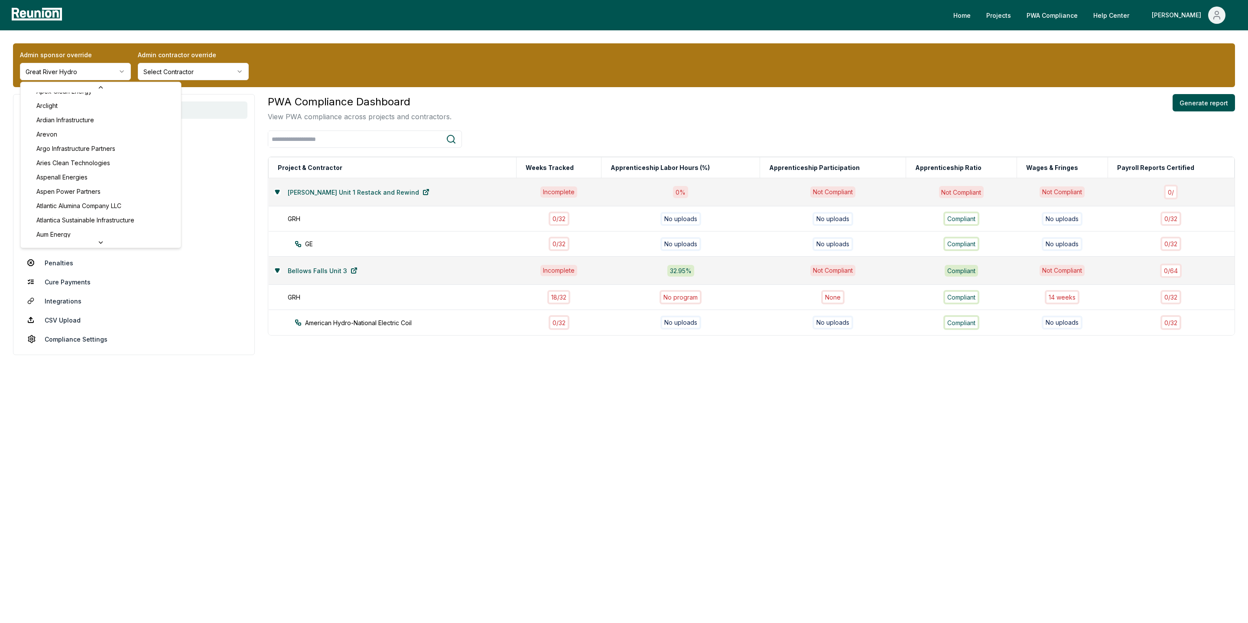
scroll to position [310, 0]
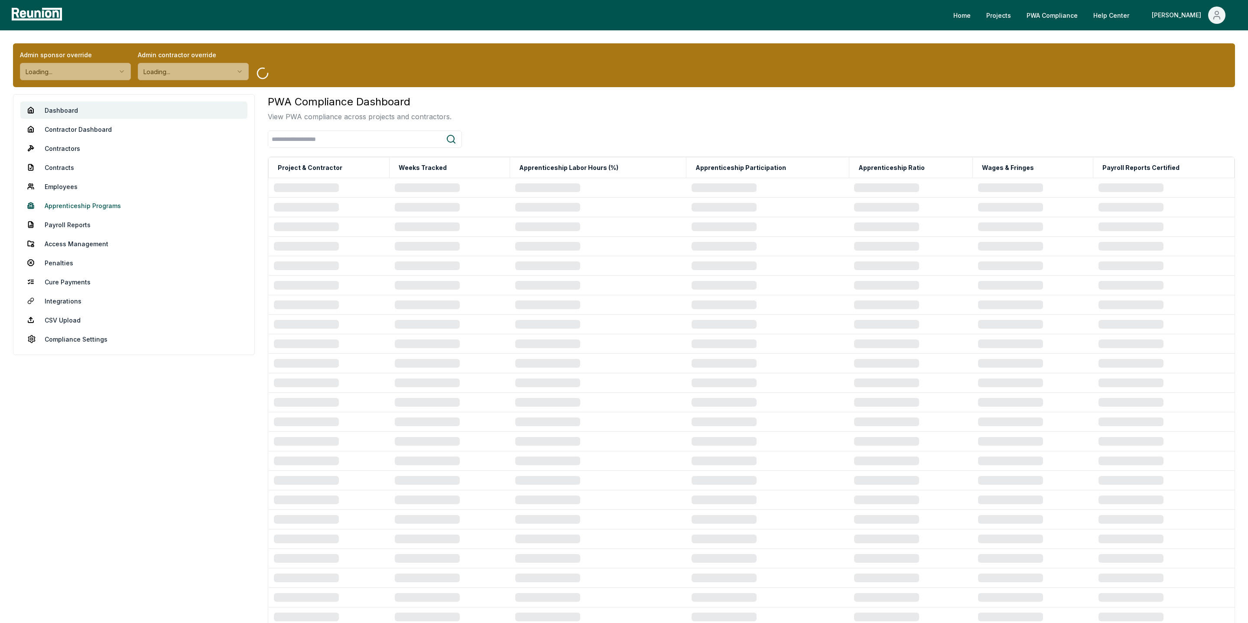
click at [71, 205] on link "Apprenticeship Programs" at bounding box center [133, 205] width 227 height 17
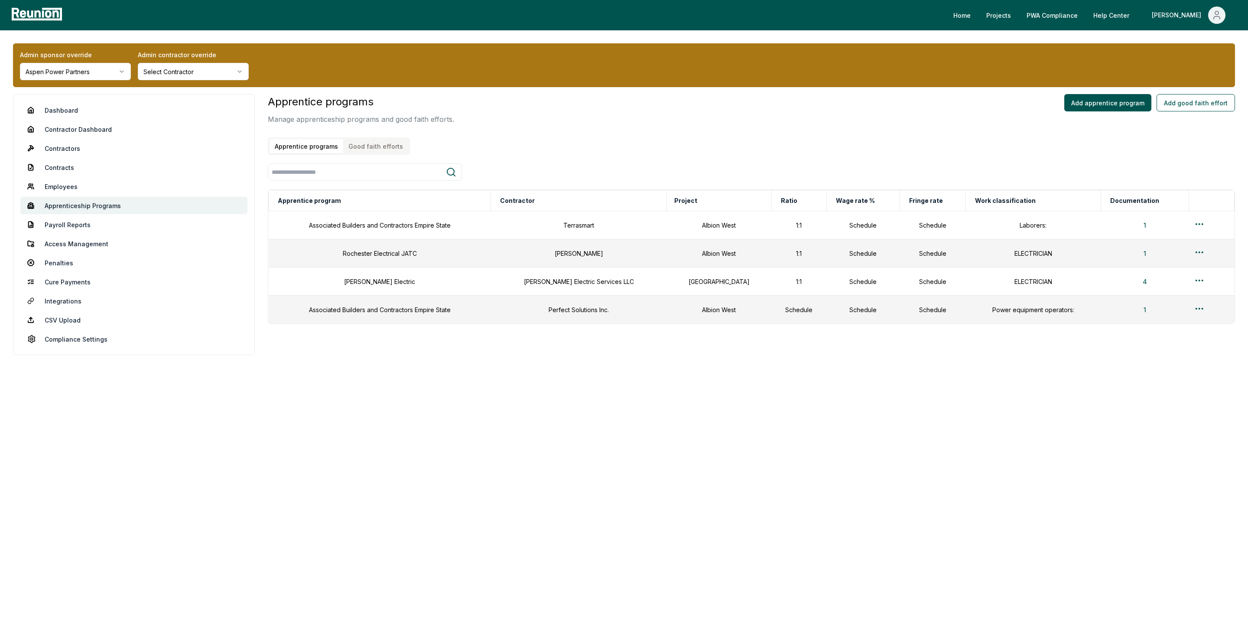
click at [376, 145] on button "Good faith efforts" at bounding box center [375, 146] width 65 height 14
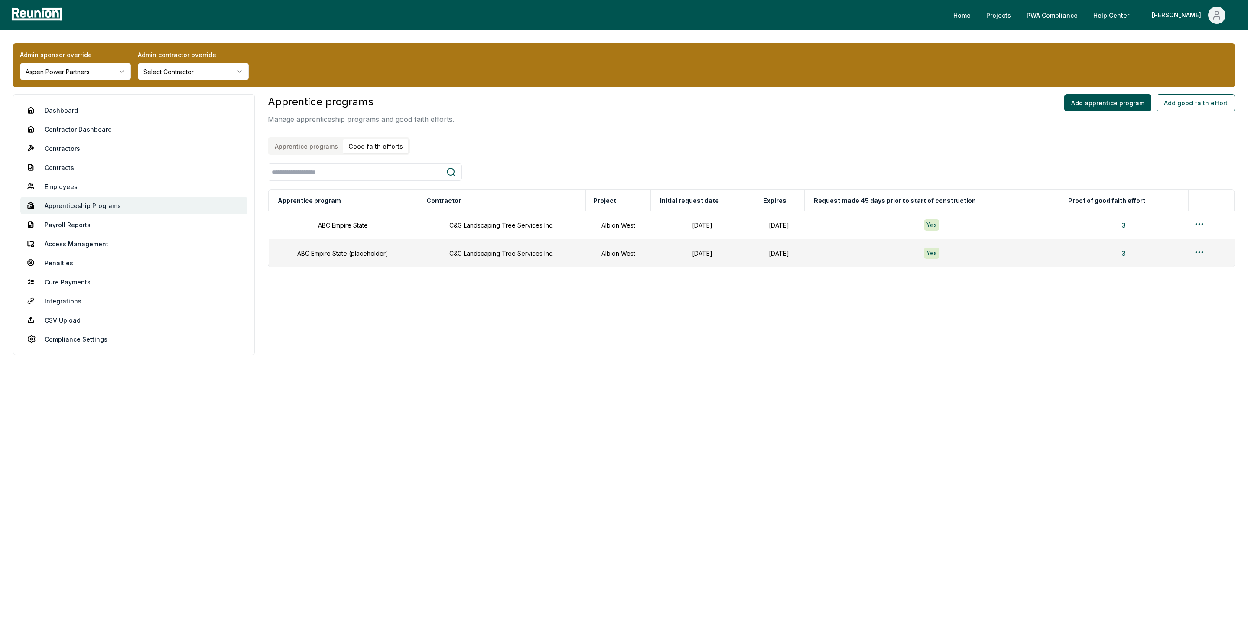
click at [44, 69] on html "Please visit us on your desktop We're working on making our marketplace mobile-…" at bounding box center [624, 311] width 1248 height 623
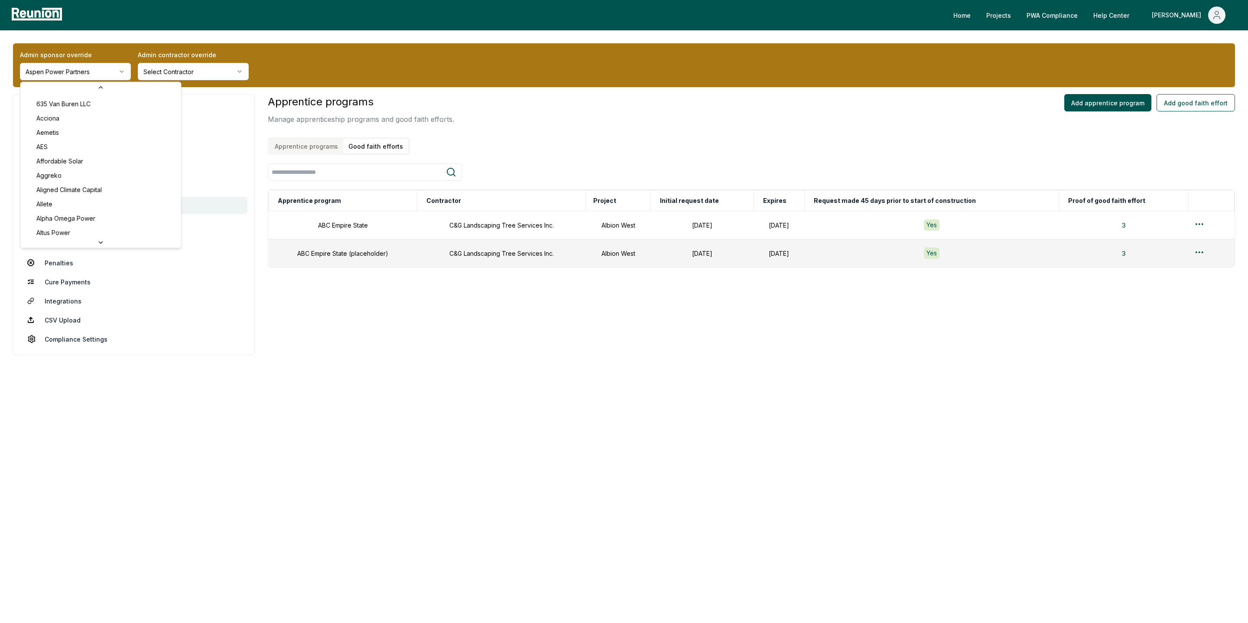
scroll to position [39, 0]
